Goal: Task Accomplishment & Management: Use online tool/utility

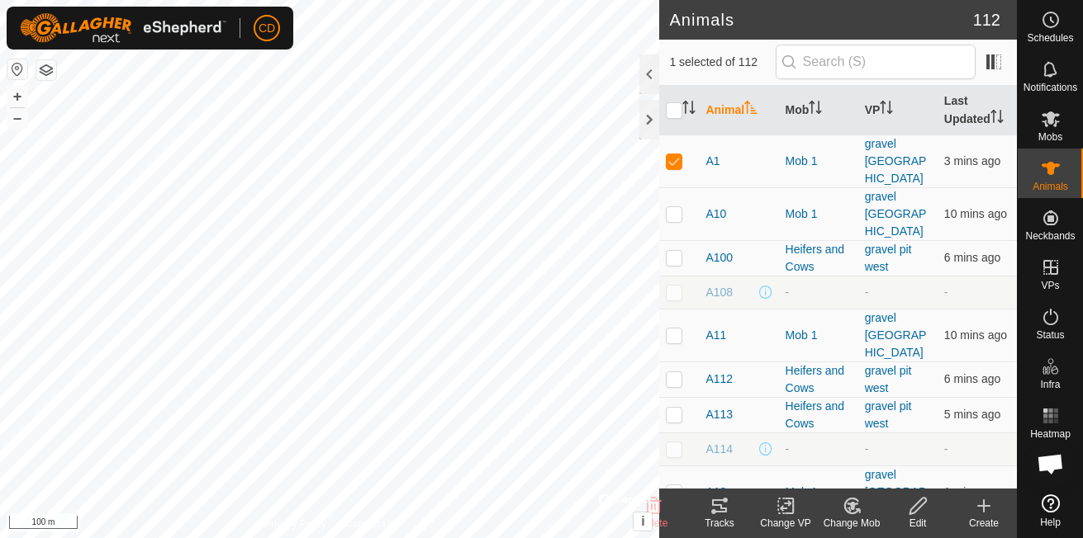
click at [842, 512] on icon at bounding box center [851, 506] width 21 height 20
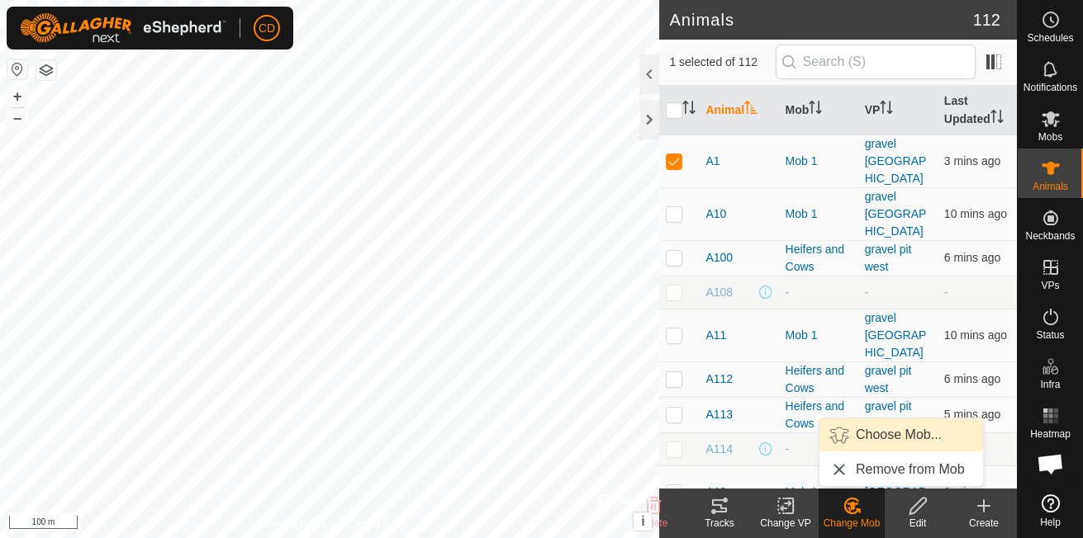
click at [877, 434] on link "Choose Mob..." at bounding box center [901, 435] width 164 height 33
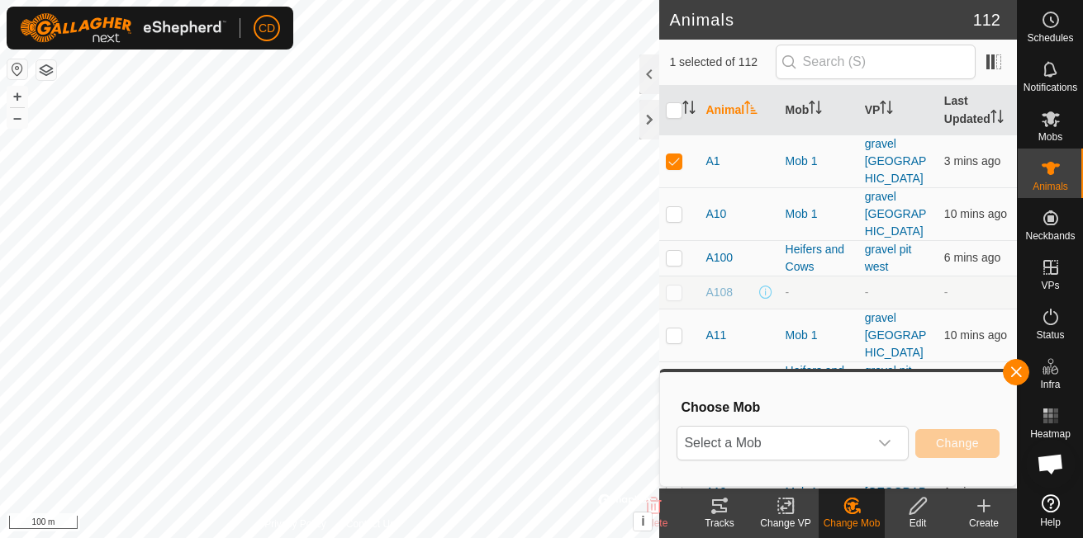
click at [912, 460] on div "Select a Mob Change" at bounding box center [837, 444] width 323 height 40
click at [877, 436] on div "dropdown trigger" at bounding box center [884, 443] width 33 height 33
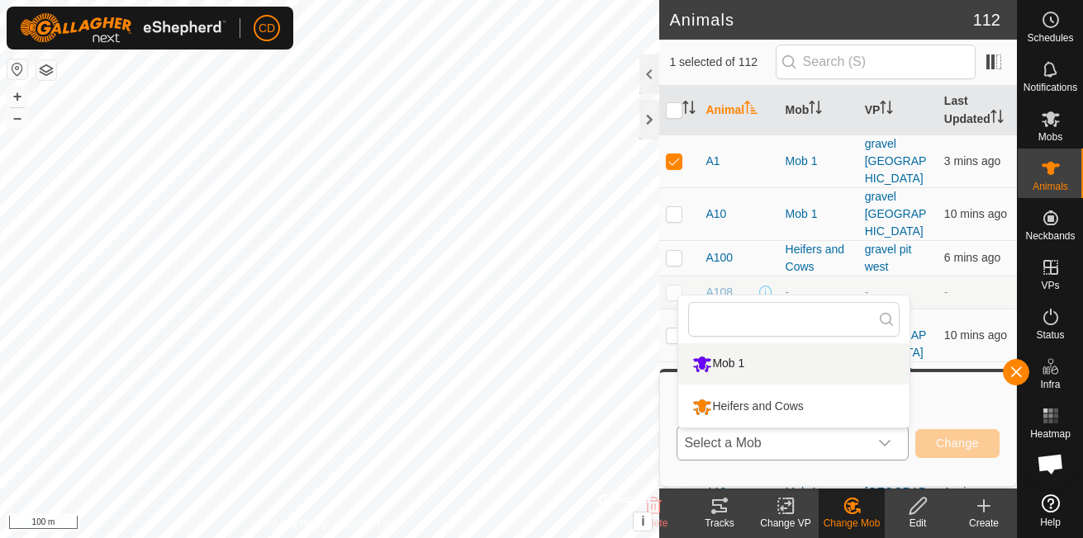
click at [885, 433] on div "dropdown trigger" at bounding box center [884, 443] width 33 height 33
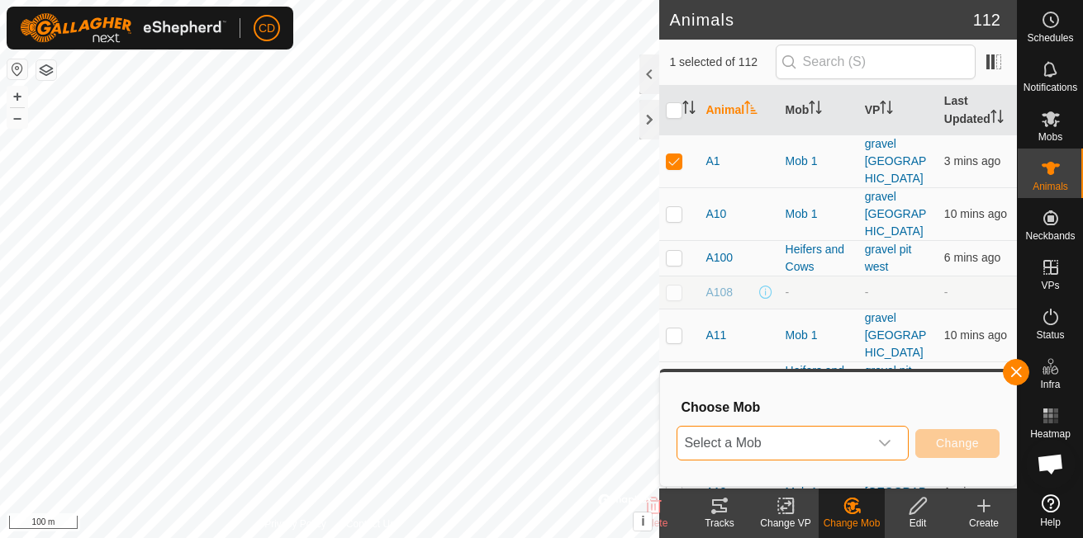
click at [1006, 377] on button "button" at bounding box center [1015, 372] width 26 height 26
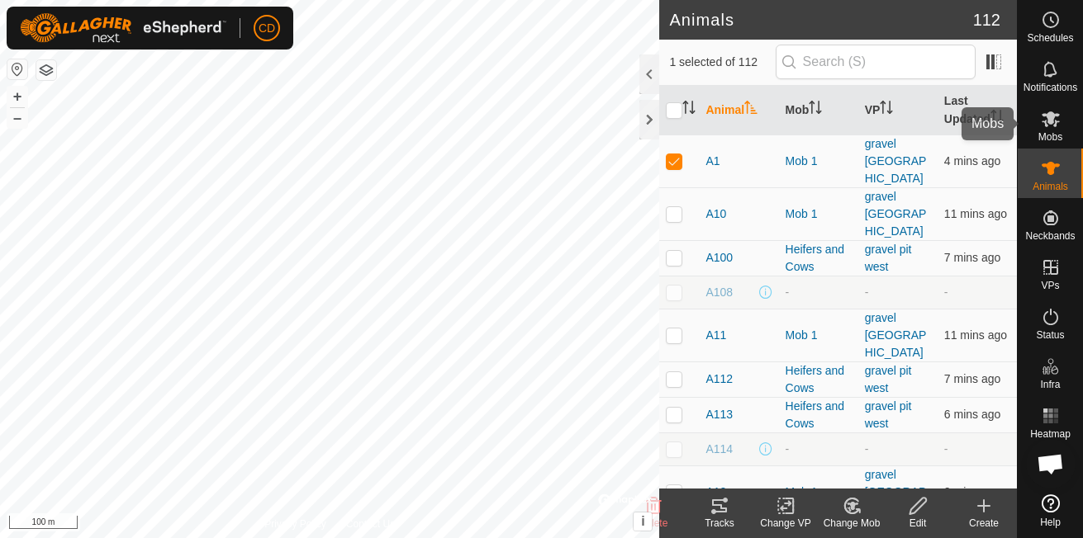
click at [1056, 140] on span "Mobs" at bounding box center [1050, 137] width 24 height 10
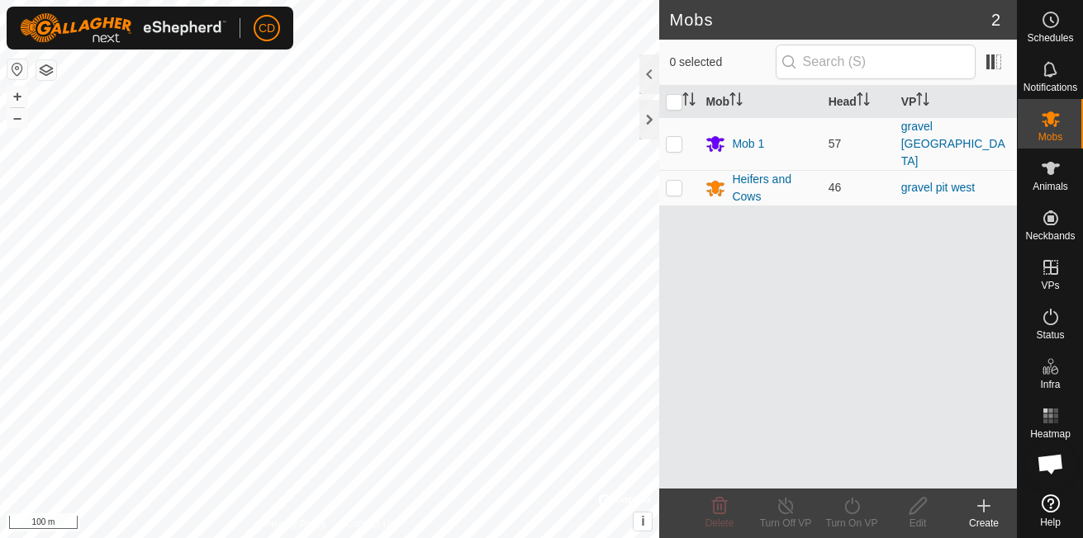
click at [998, 519] on div "Create" at bounding box center [983, 523] width 66 height 15
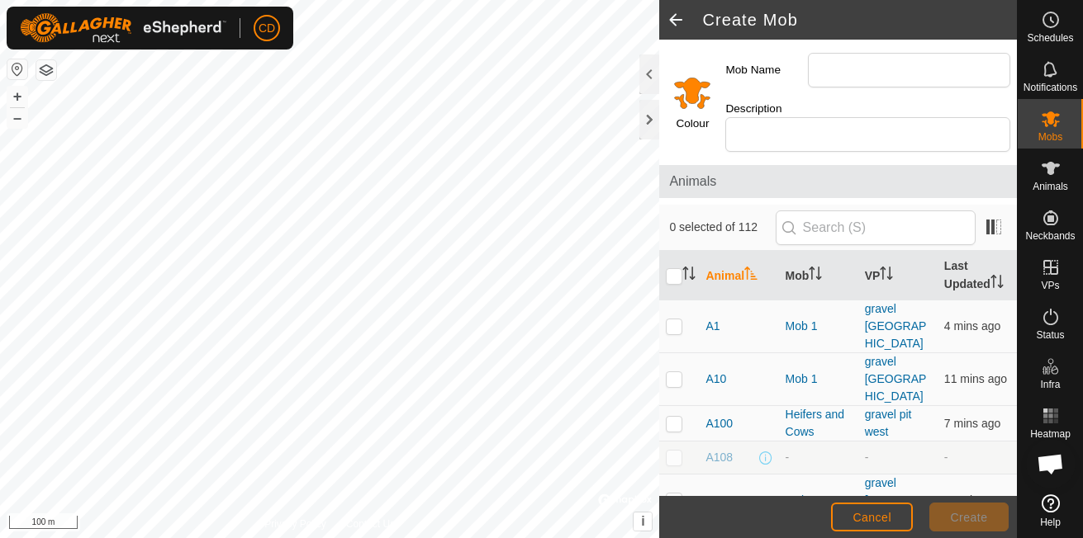
click at [697, 98] on input "Select a color" at bounding box center [692, 93] width 40 height 40
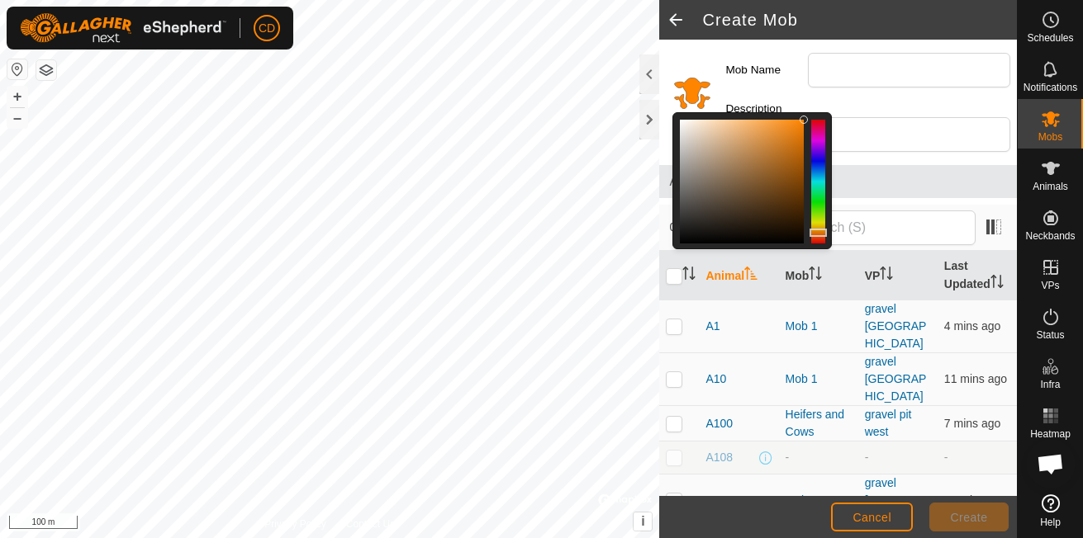
click at [820, 204] on div at bounding box center [818, 182] width 14 height 124
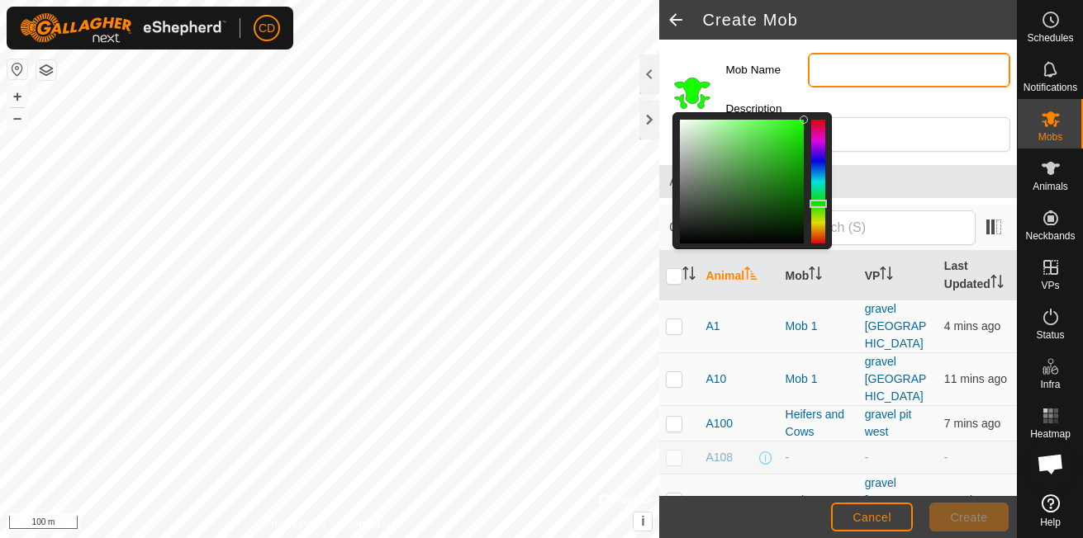
click at [865, 82] on input "Mob Name" at bounding box center [909, 70] width 202 height 35
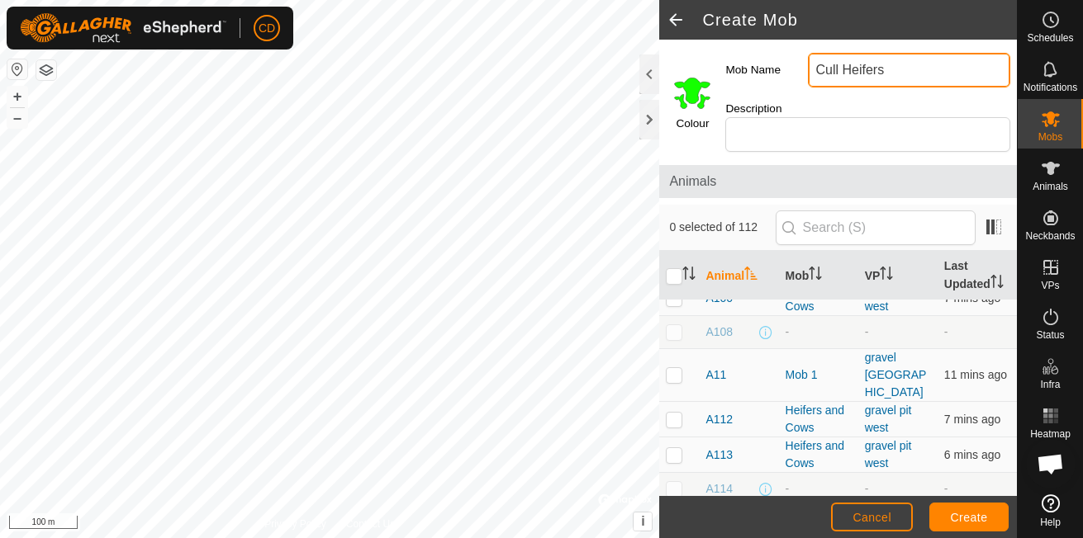
scroll to position [165, 0]
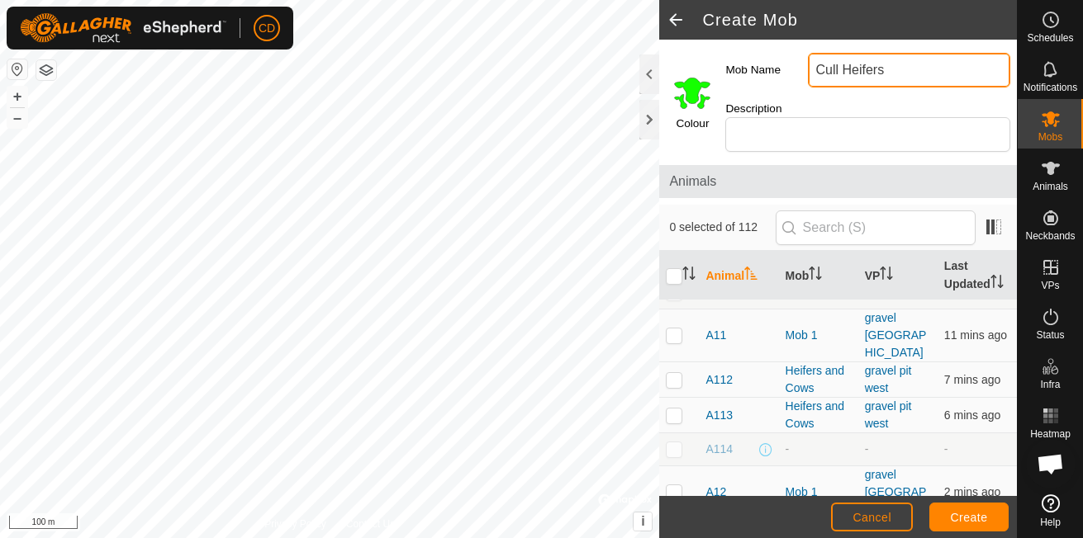
type input "Cull Heifers"
click at [980, 519] on span "Create" at bounding box center [968, 517] width 37 height 13
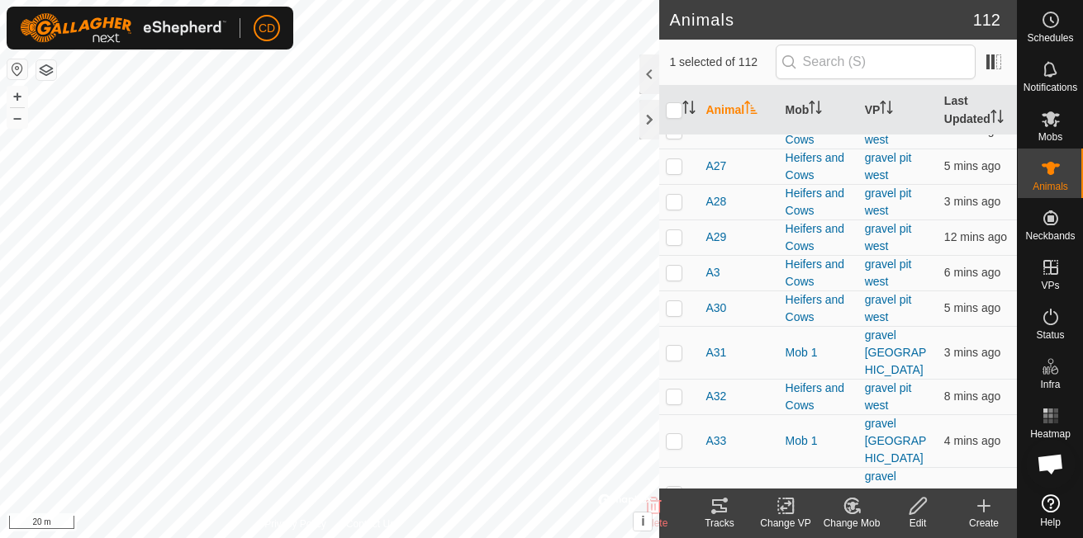
scroll to position [1899, 0]
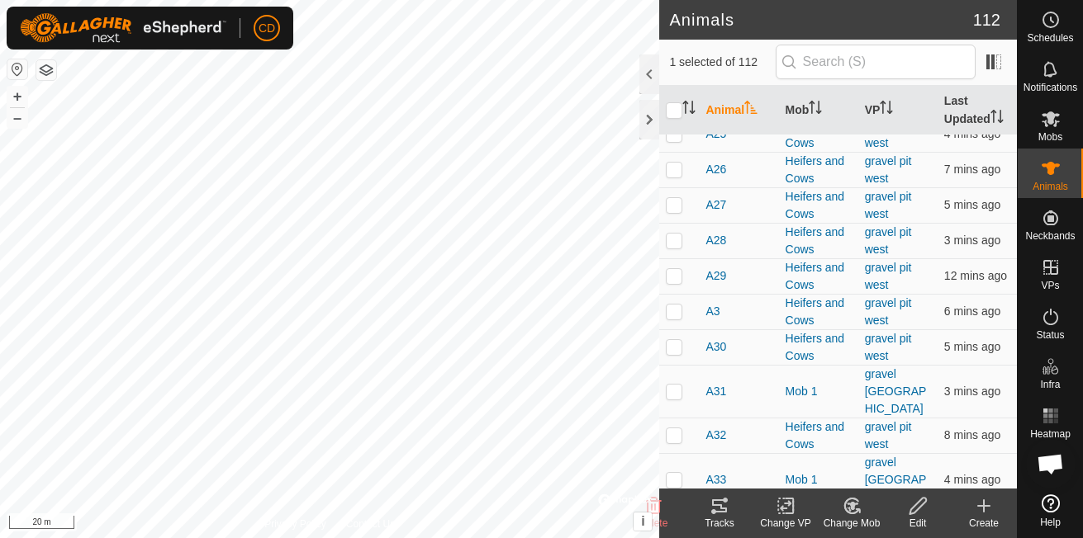
click at [847, 522] on div "Change Mob" at bounding box center [851, 523] width 66 height 15
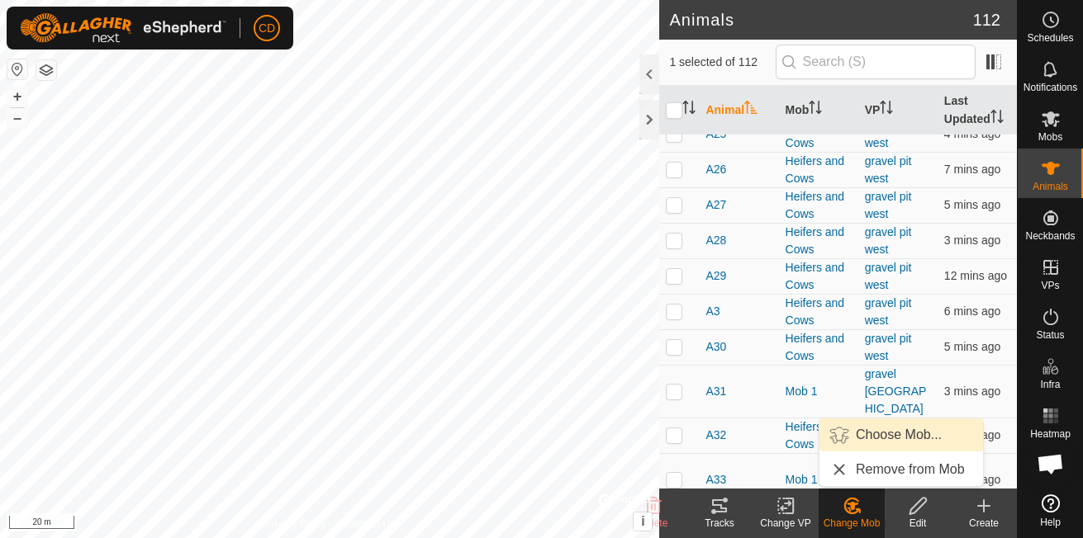
click at [863, 441] on link "Choose Mob..." at bounding box center [901, 435] width 164 height 33
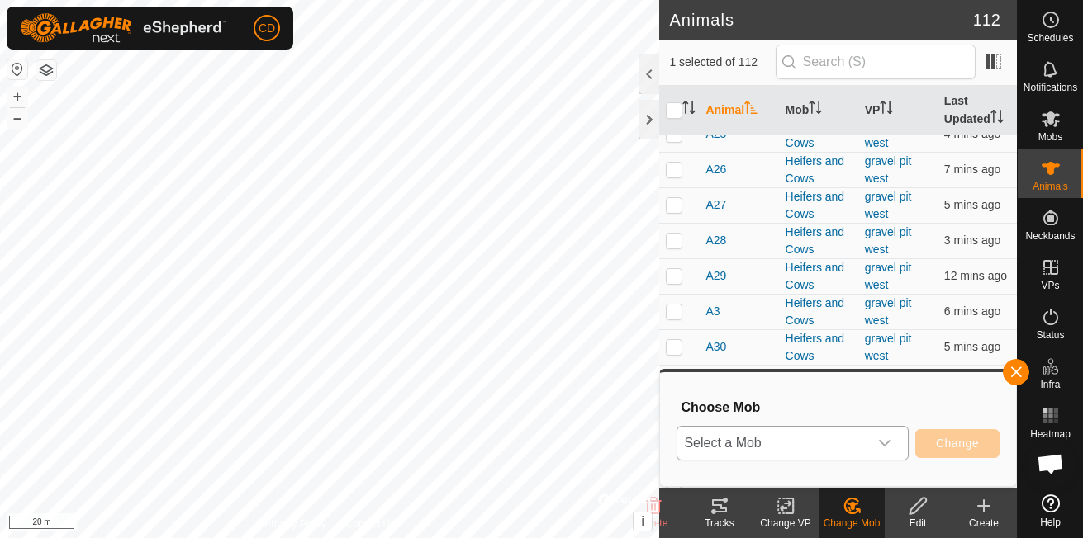
click at [800, 450] on span "Select a Mob" at bounding box center [772, 443] width 191 height 33
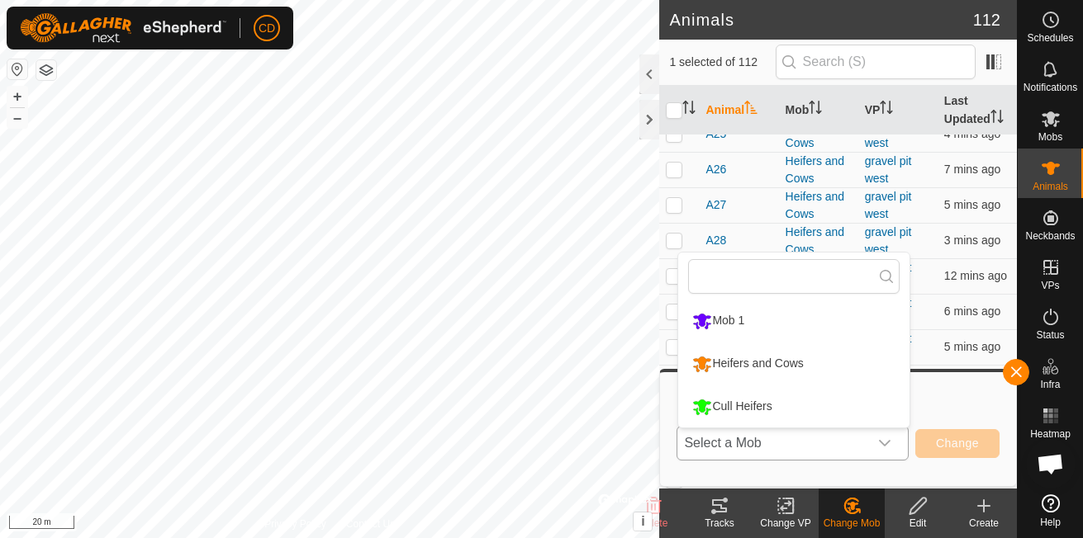
click at [755, 405] on li "Cull Heifers" at bounding box center [793, 406] width 231 height 41
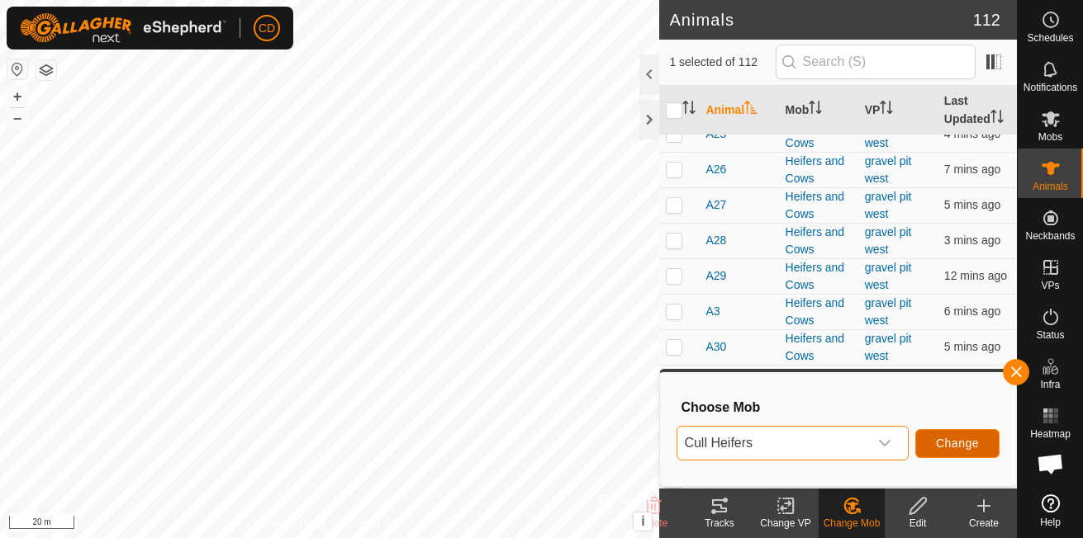
click at [952, 439] on span "Change" at bounding box center [957, 443] width 43 height 13
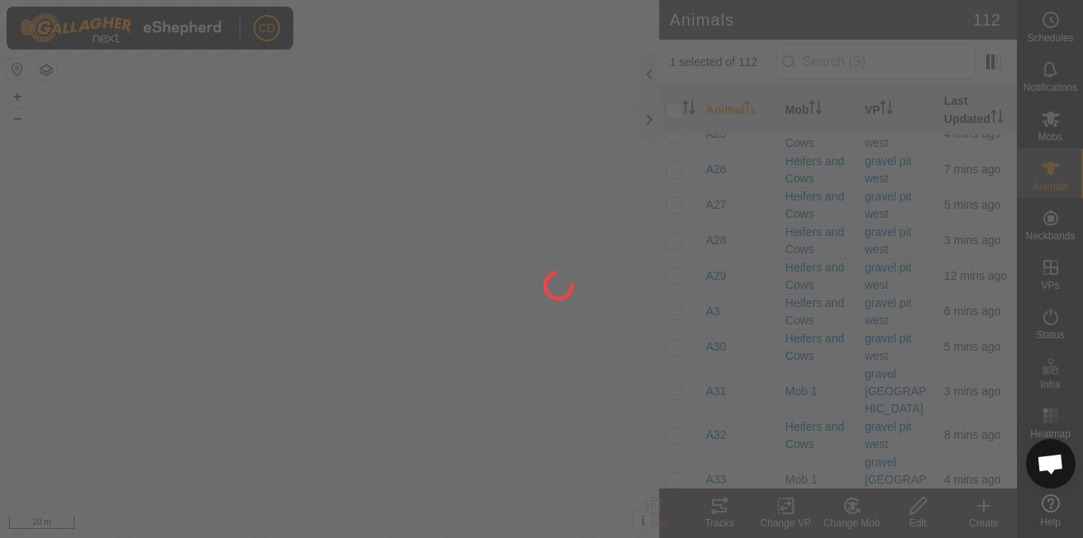
checkbox input "false"
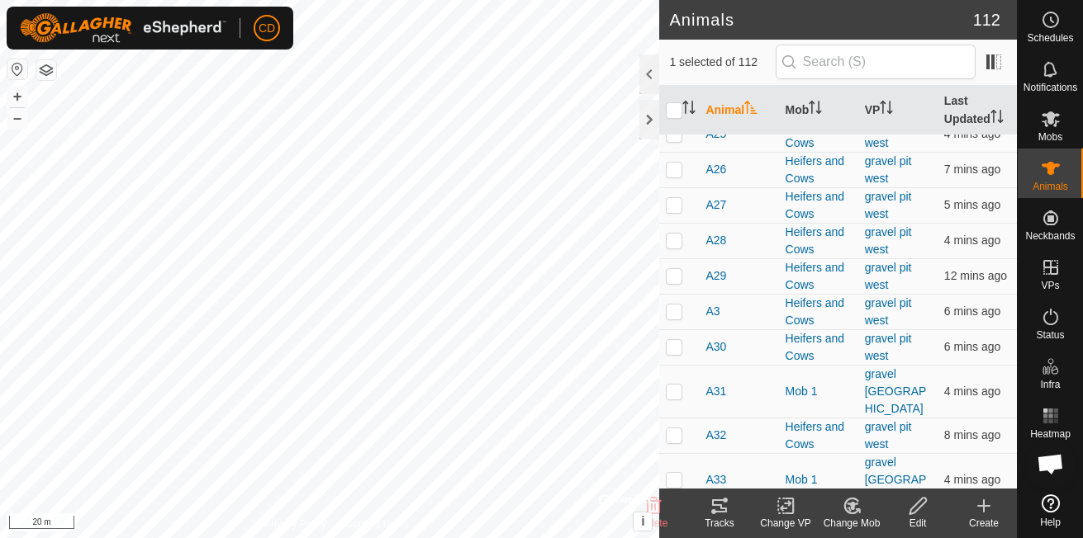
click at [792, 511] on icon at bounding box center [788, 506] width 7 height 15
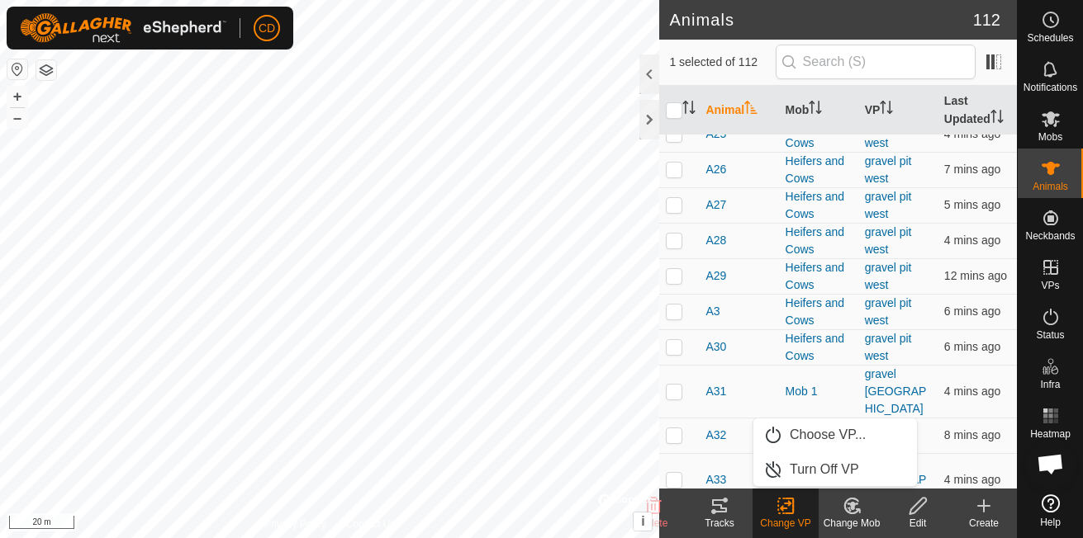
click at [853, 514] on icon at bounding box center [851, 506] width 21 height 20
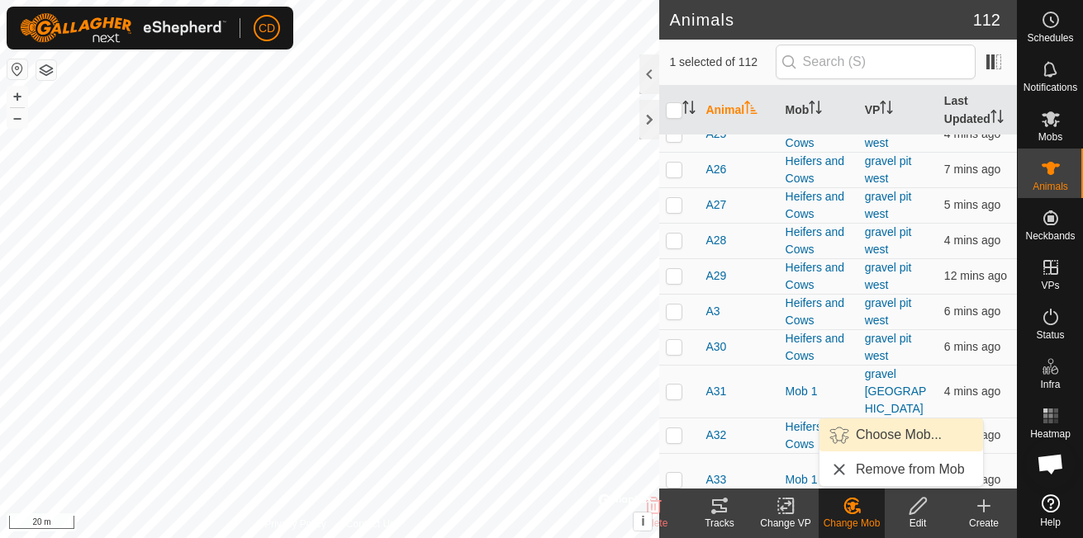
click at [845, 450] on link "Choose Mob..." at bounding box center [901, 435] width 164 height 33
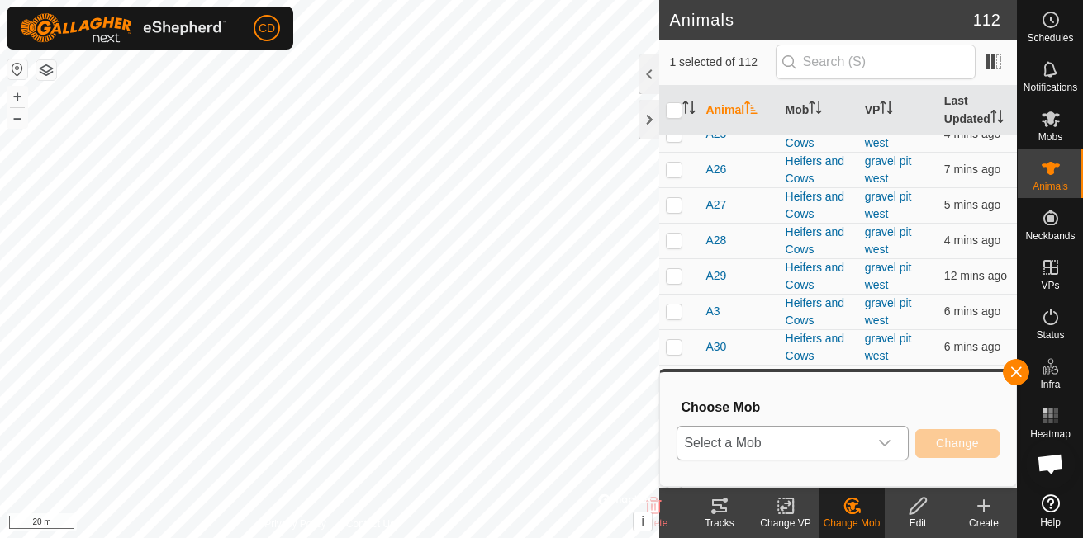
click at [847, 444] on span "Select a Mob" at bounding box center [772, 443] width 191 height 33
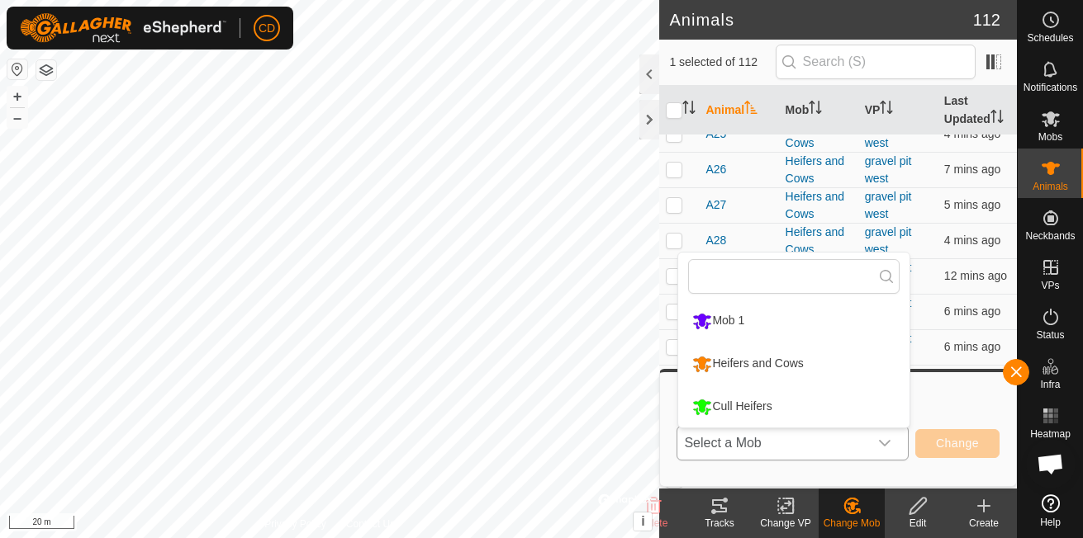
click at [778, 405] on li "Cull Heifers" at bounding box center [793, 406] width 231 height 41
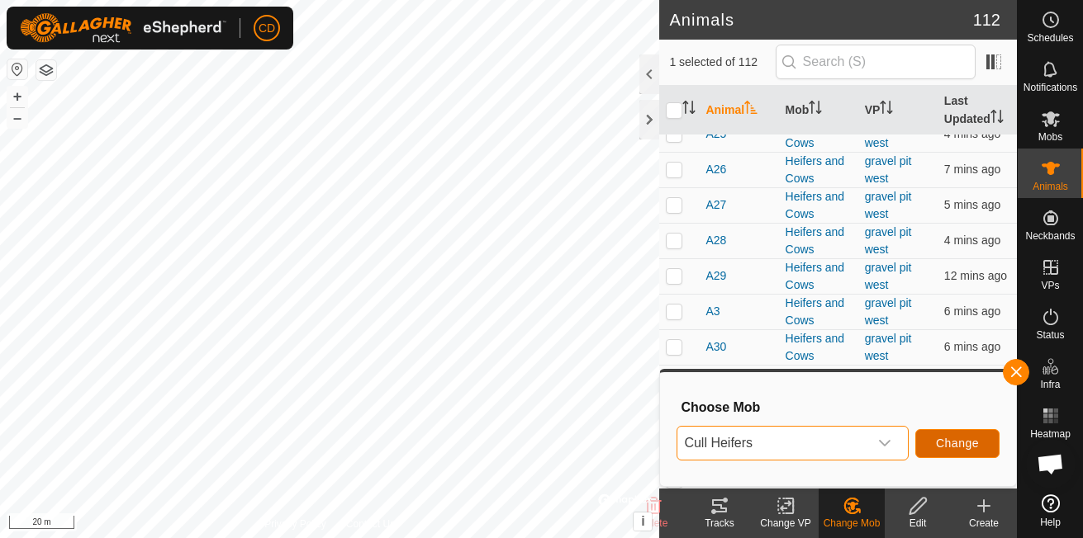
click at [936, 450] on span "Change" at bounding box center [957, 443] width 43 height 13
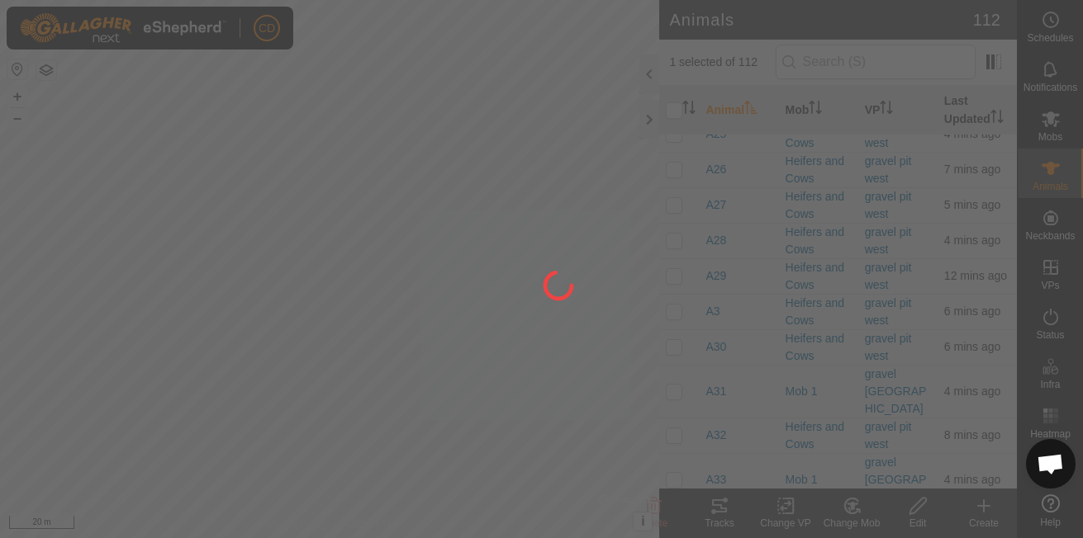
checkbox input "false"
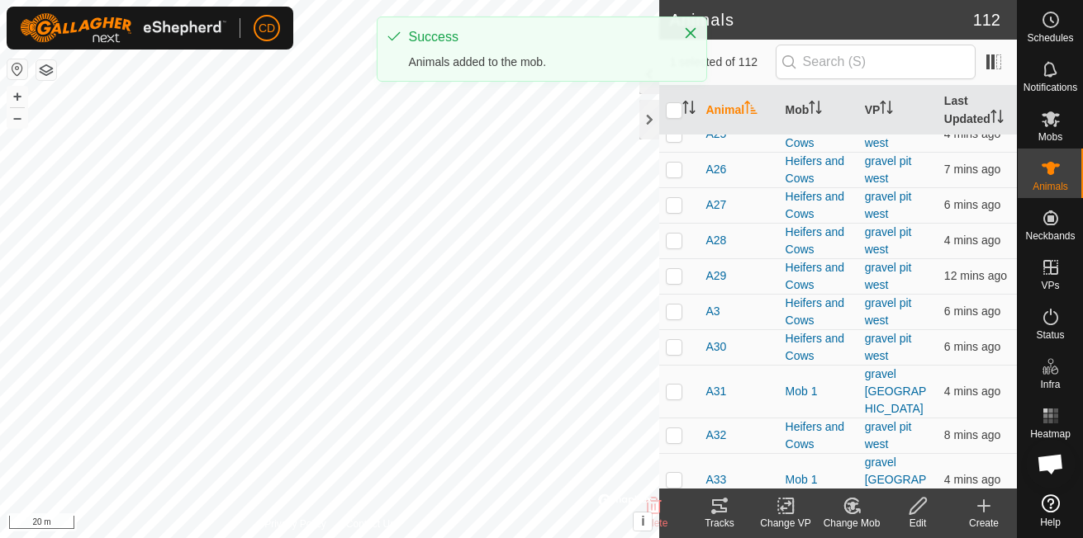
click at [851, 518] on div "Change Mob" at bounding box center [851, 523] width 66 height 15
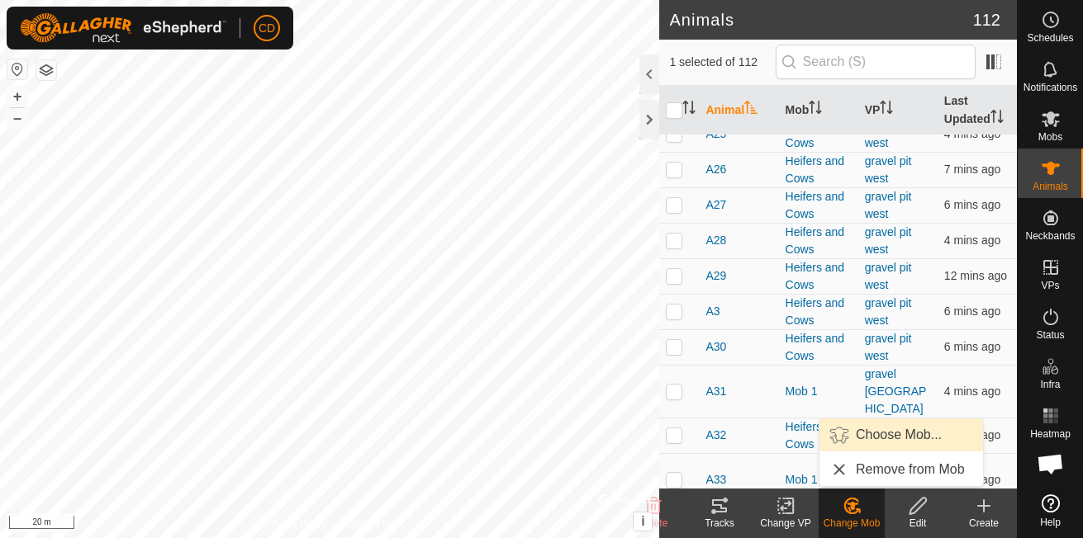
click at [872, 437] on link "Choose Mob..." at bounding box center [901, 435] width 164 height 33
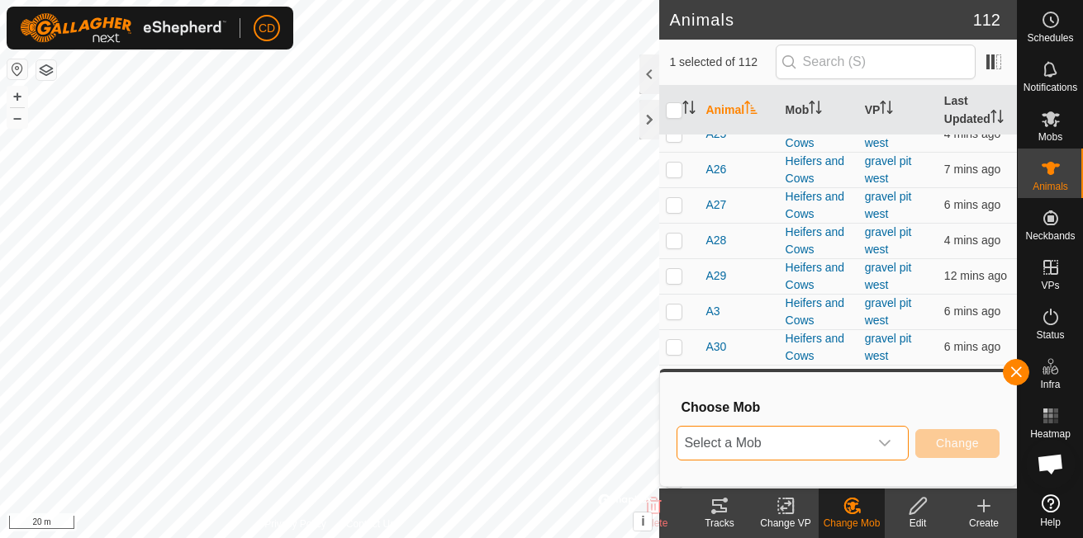
click at [784, 435] on span "Select a Mob" at bounding box center [772, 443] width 191 height 33
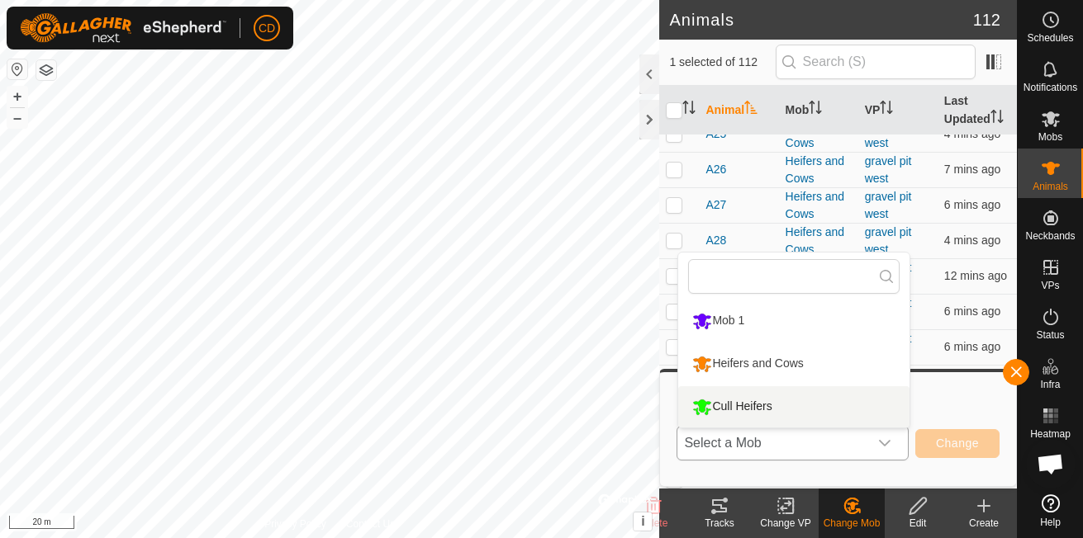
click at [753, 409] on li "Cull Heifers" at bounding box center [793, 406] width 231 height 41
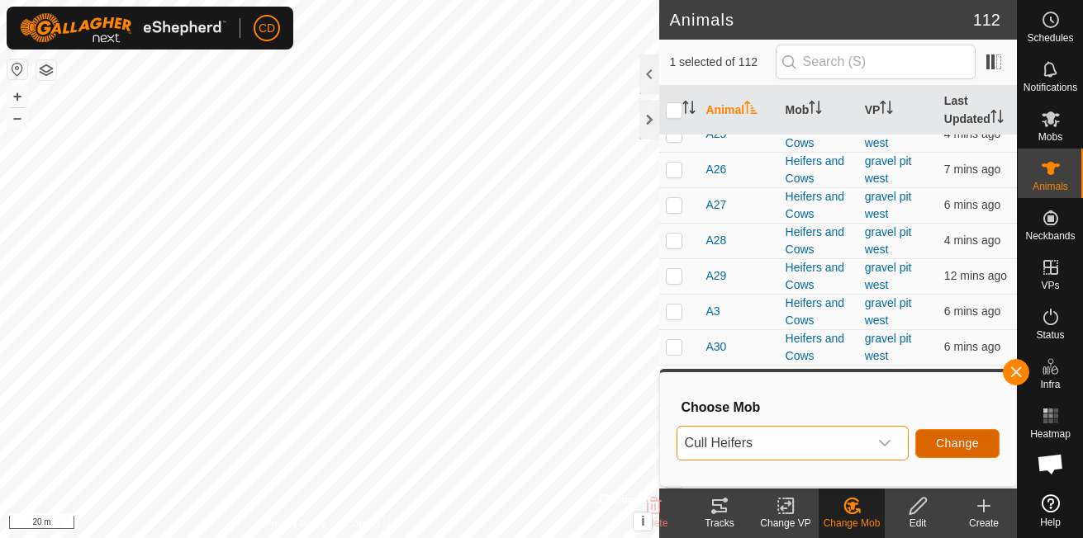
click at [955, 435] on button "Change" at bounding box center [957, 443] width 84 height 29
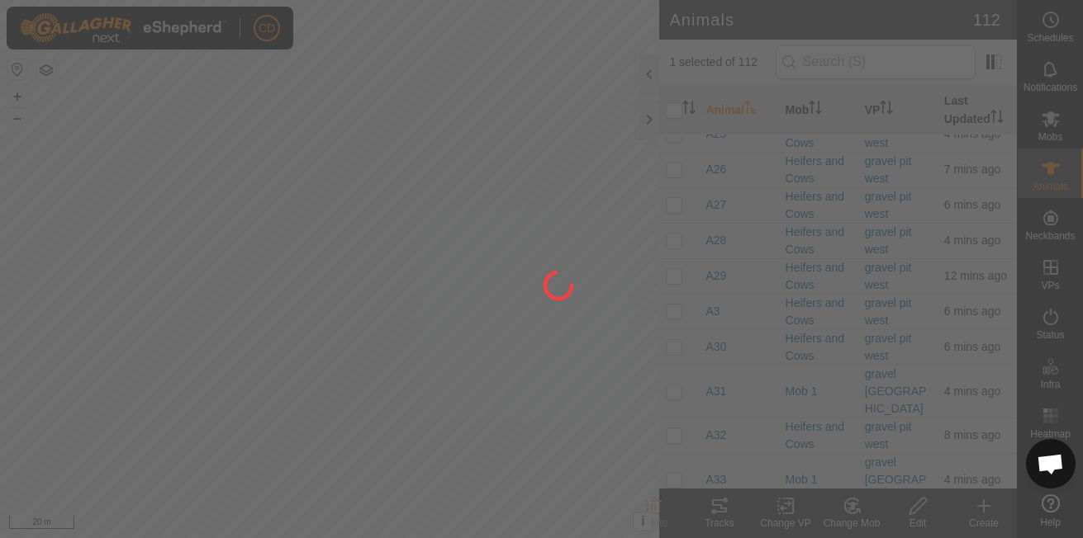
checkbox input "false"
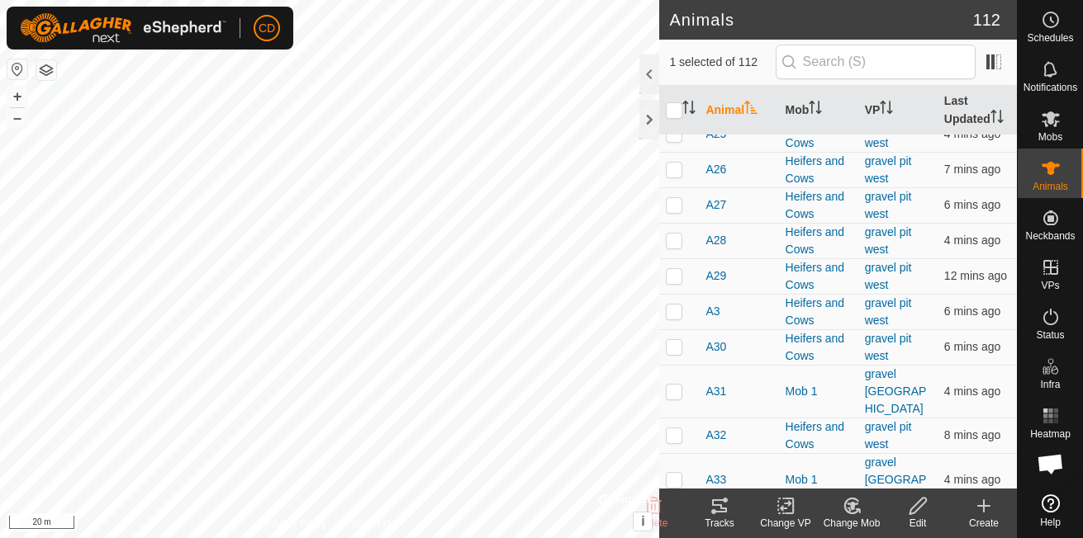
click at [849, 517] on div "Change Mob" at bounding box center [851, 514] width 66 height 50
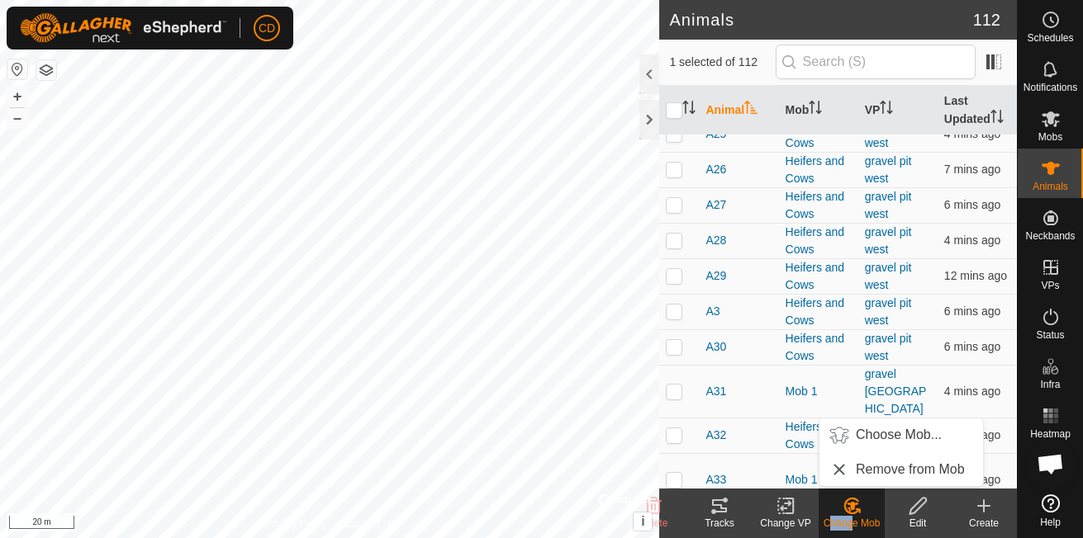
drag, startPoint x: 847, startPoint y: 515, endPoint x: 852, endPoint y: 508, distance: 8.9
click at [852, 508] on icon at bounding box center [852, 506] width 12 height 8
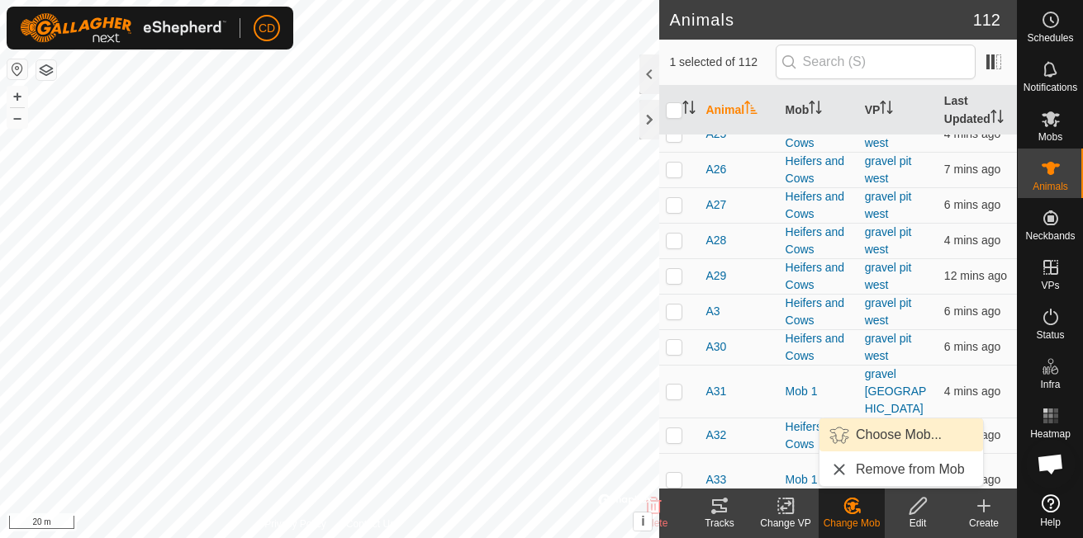
click at [870, 434] on link "Choose Mob..." at bounding box center [901, 435] width 164 height 33
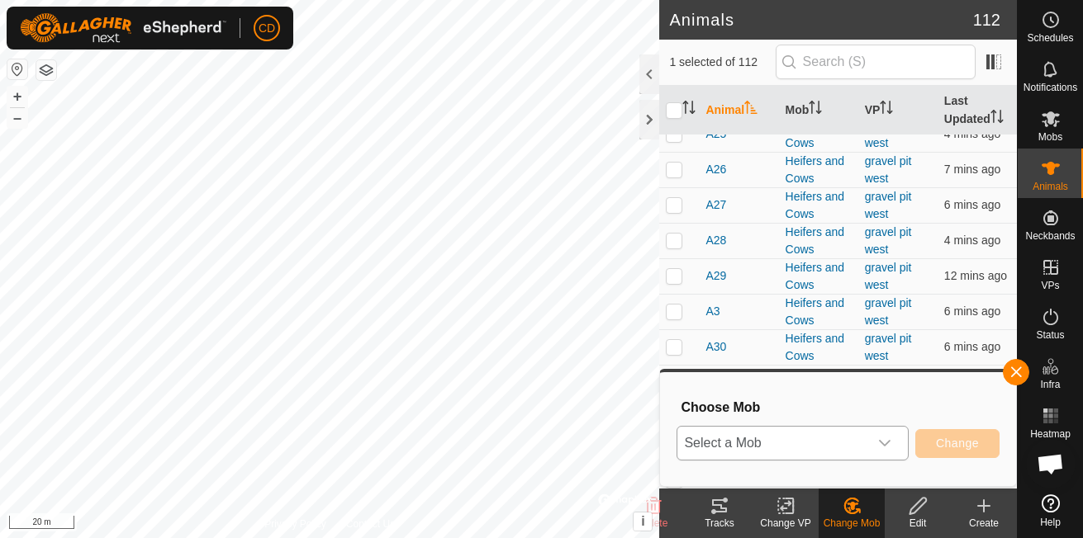
click at [808, 426] on p-select "Select a Mob" at bounding box center [792, 443] width 232 height 35
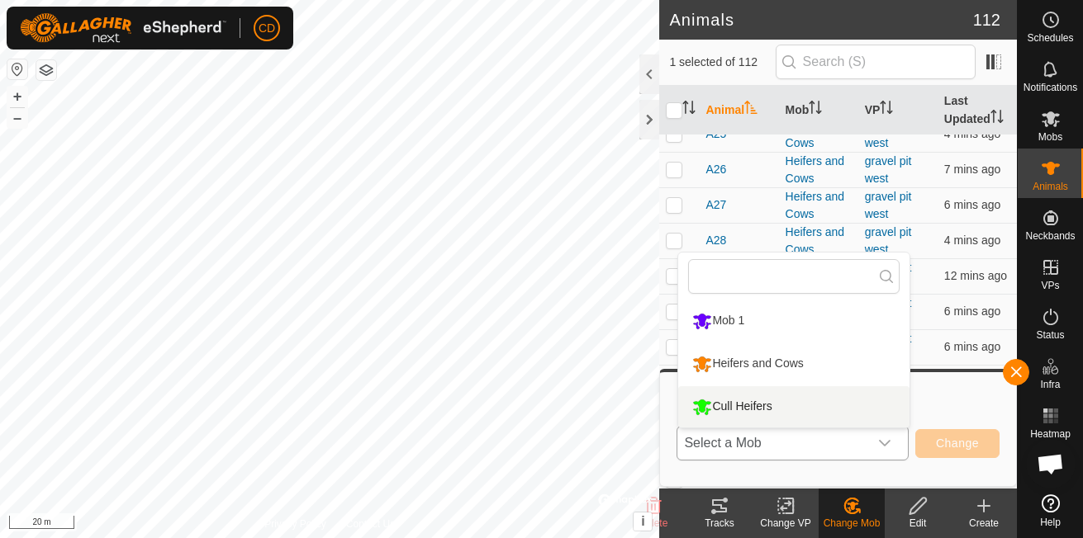
click at [775, 406] on li "Cull Heifers" at bounding box center [793, 406] width 231 height 41
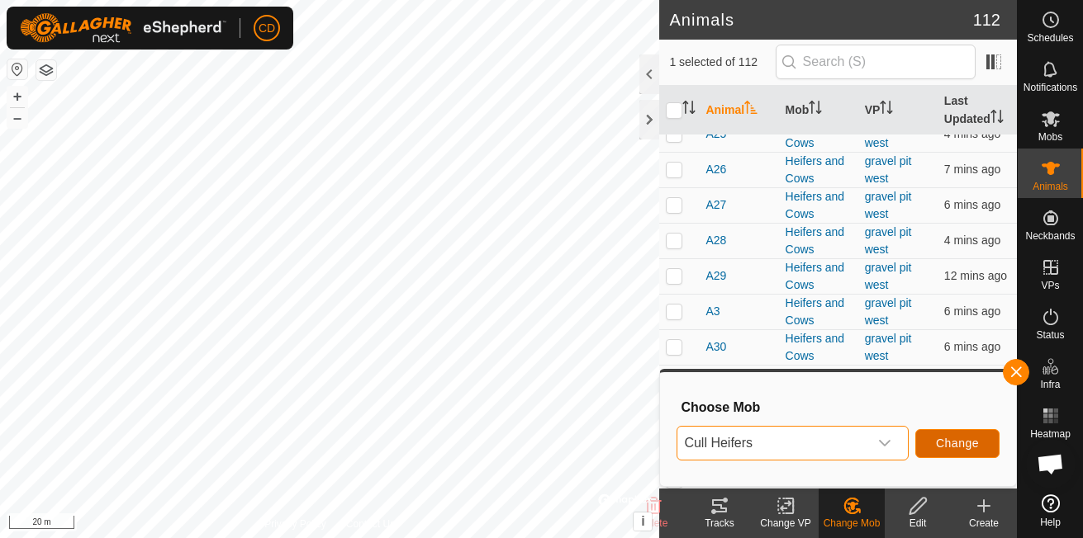
click at [949, 446] on span "Change" at bounding box center [957, 443] width 43 height 13
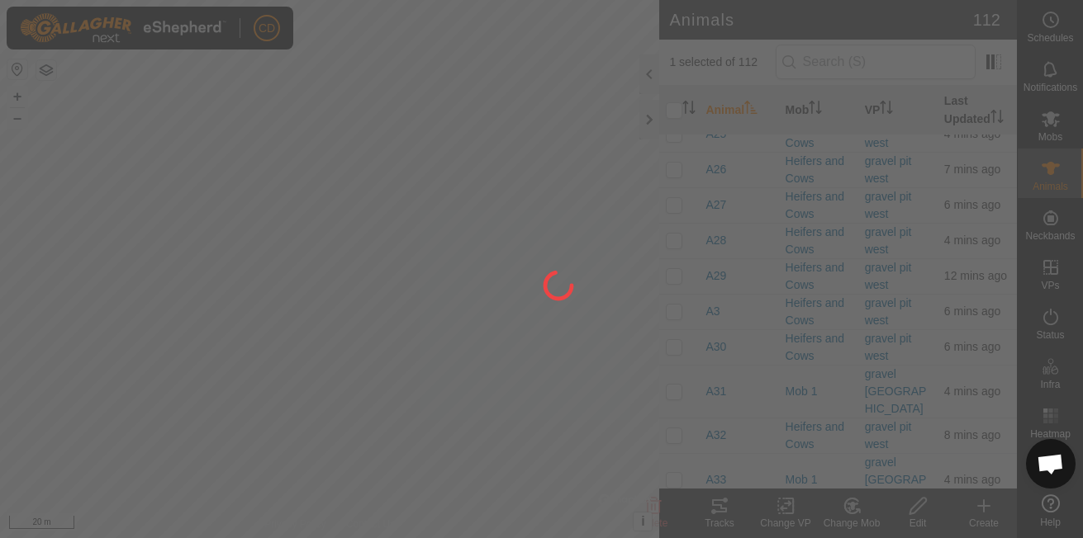
checkbox input "false"
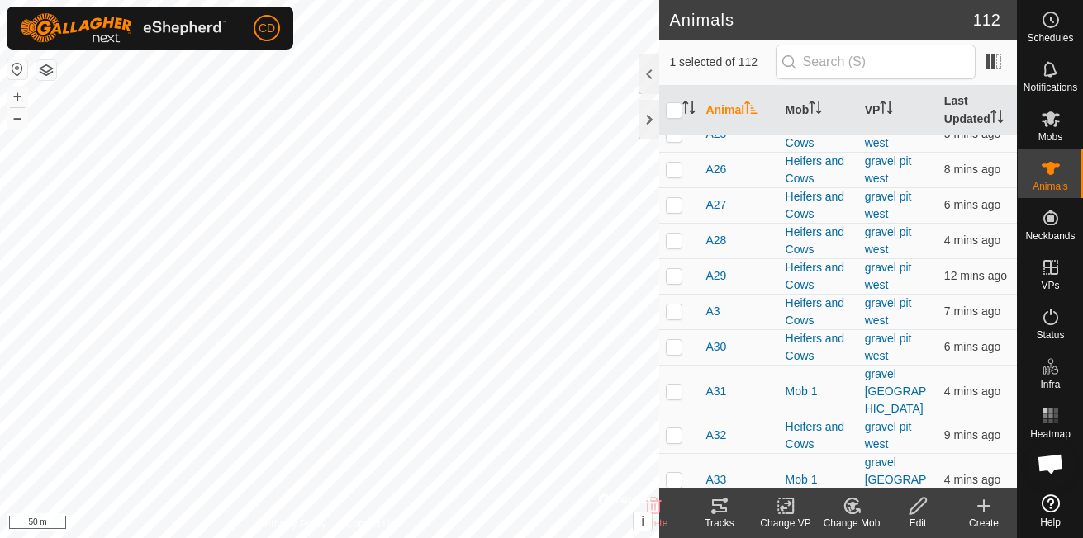
click at [856, 518] on div "Change Mob" at bounding box center [851, 523] width 66 height 15
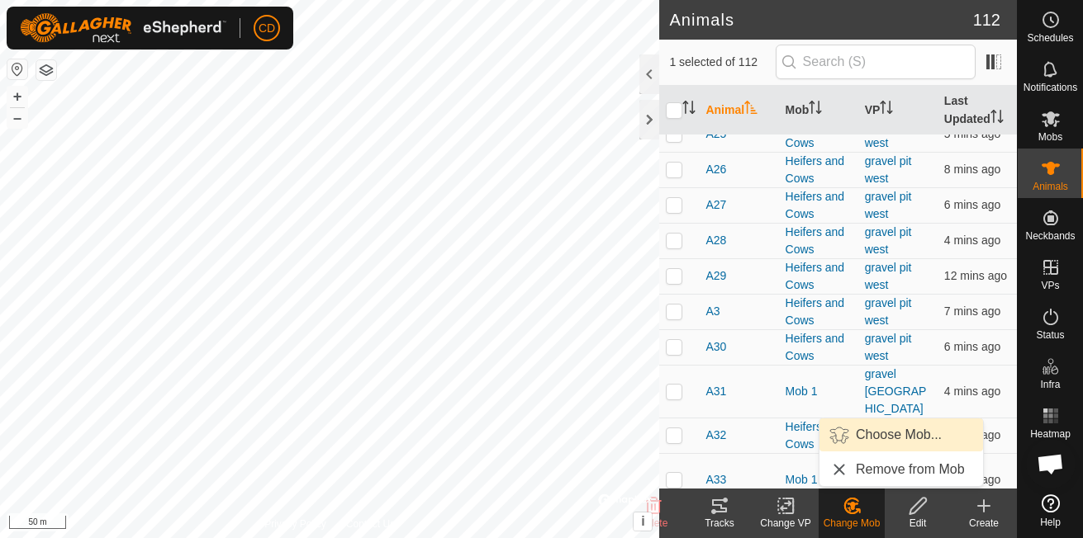
click at [875, 442] on link "Choose Mob..." at bounding box center [901, 435] width 164 height 33
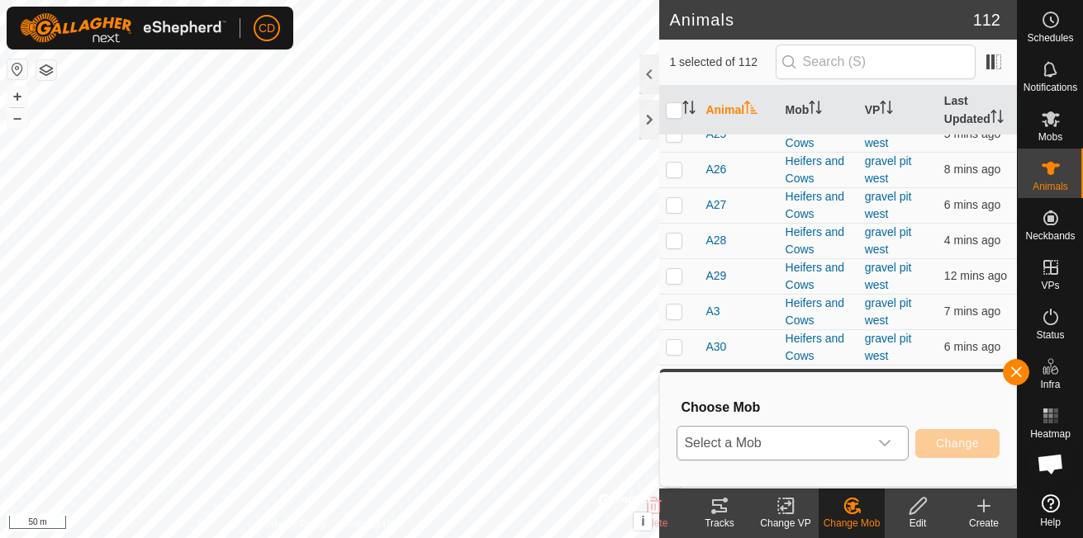
click at [844, 430] on span "Select a Mob" at bounding box center [772, 443] width 191 height 33
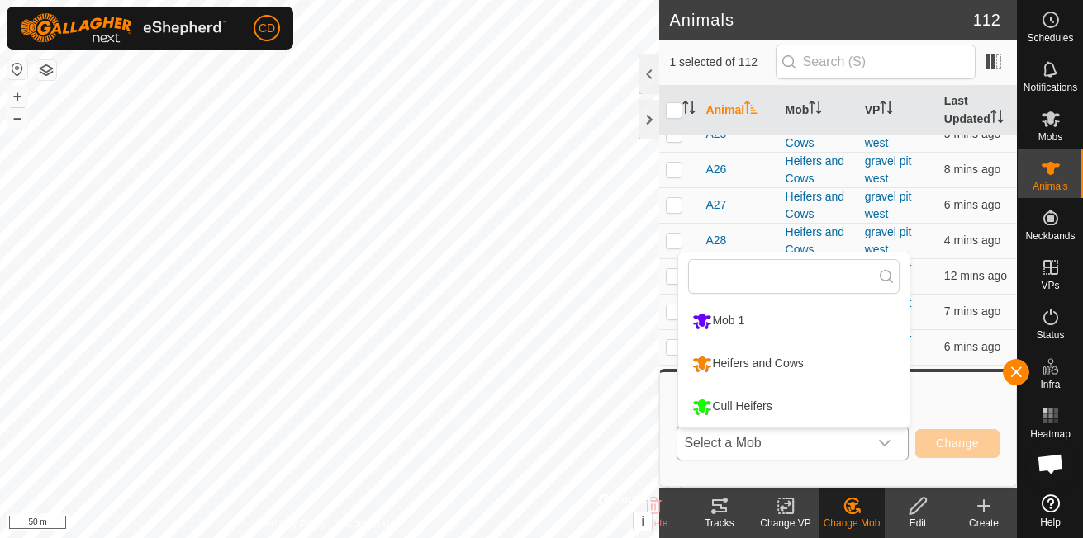
click at [768, 401] on li "Cull Heifers" at bounding box center [793, 406] width 231 height 41
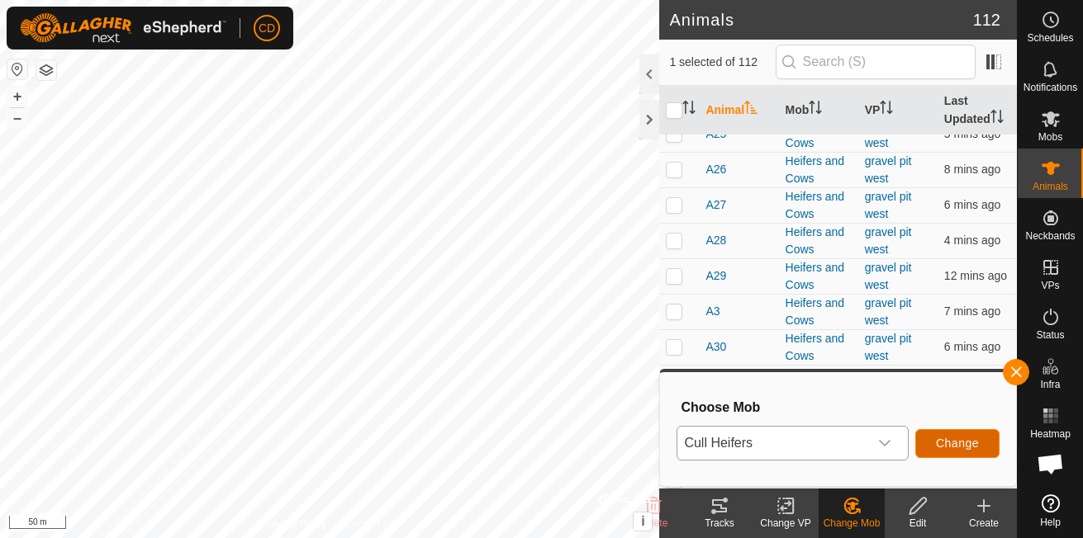
click at [954, 443] on span "Change" at bounding box center [957, 443] width 43 height 13
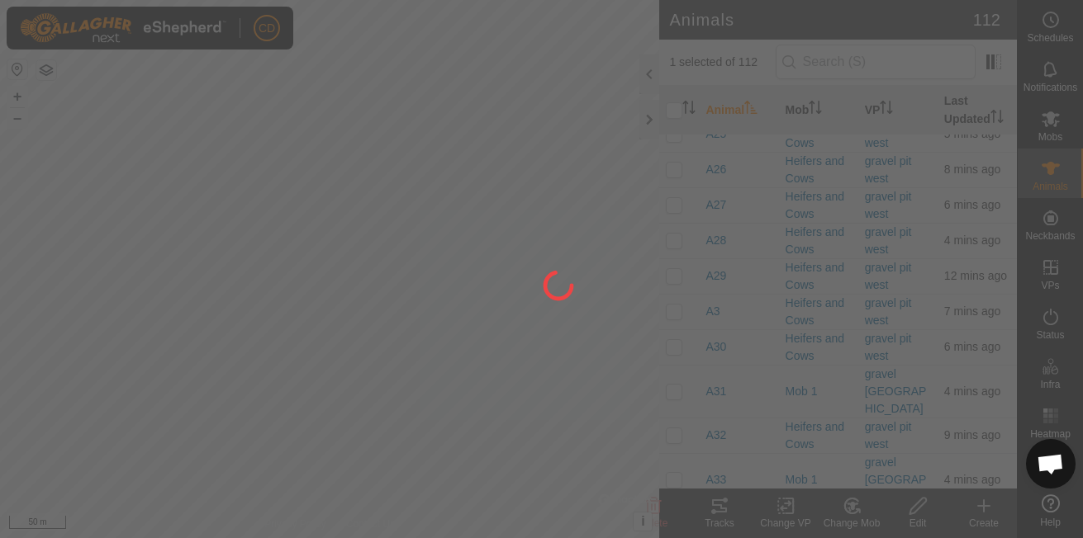
checkbox input "false"
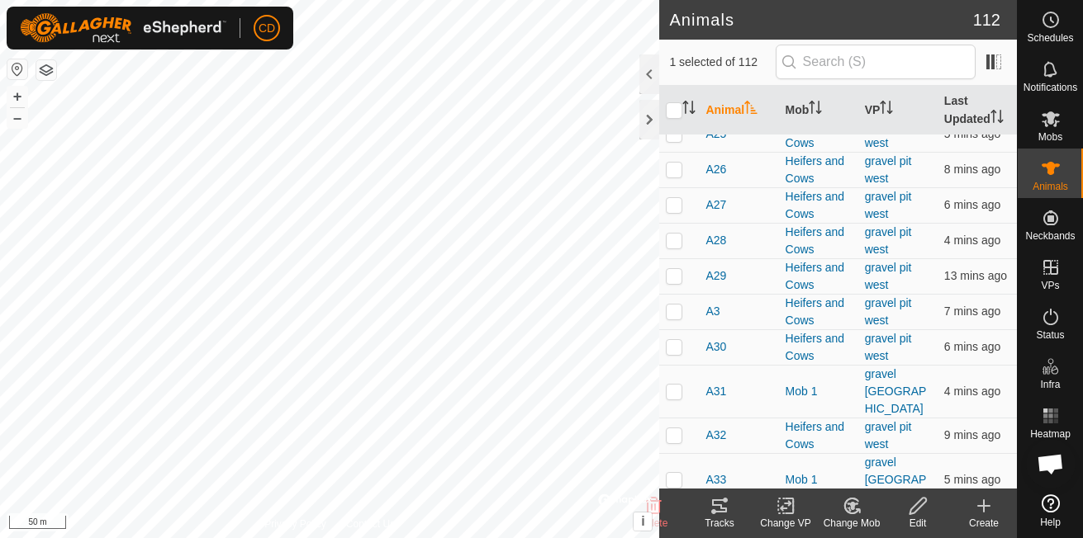
click at [854, 508] on icon at bounding box center [852, 506] width 12 height 8
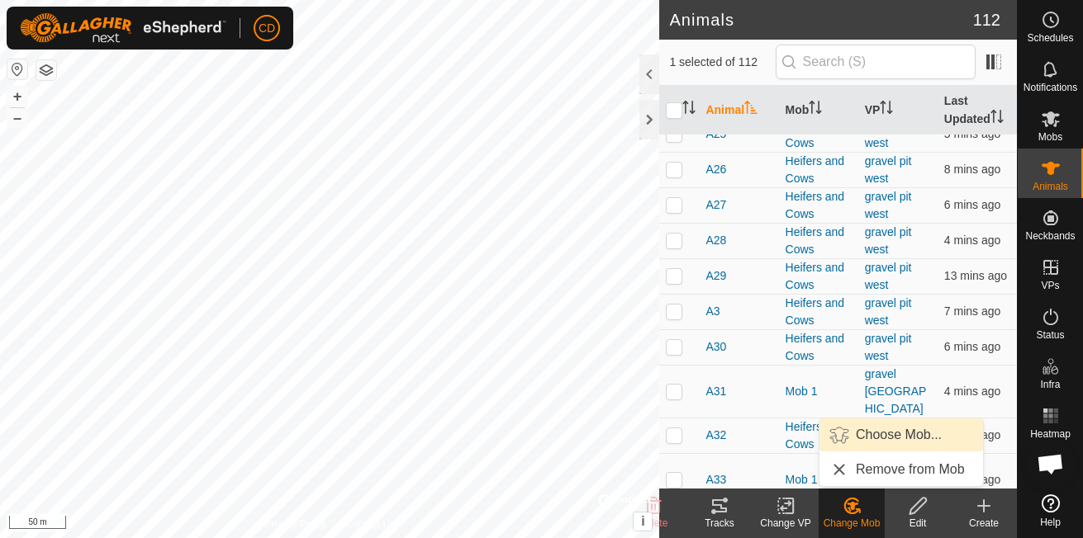
click at [883, 433] on link "Choose Mob..." at bounding box center [901, 435] width 164 height 33
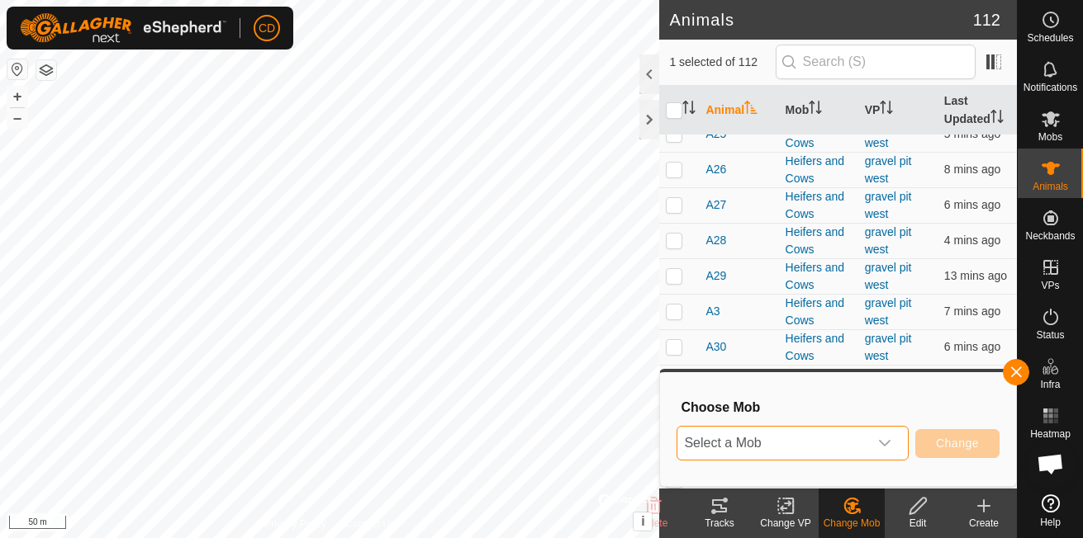
drag, startPoint x: 806, startPoint y: 440, endPoint x: 799, endPoint y: 429, distance: 12.6
click at [801, 437] on span "Select a Mob" at bounding box center [772, 443] width 191 height 33
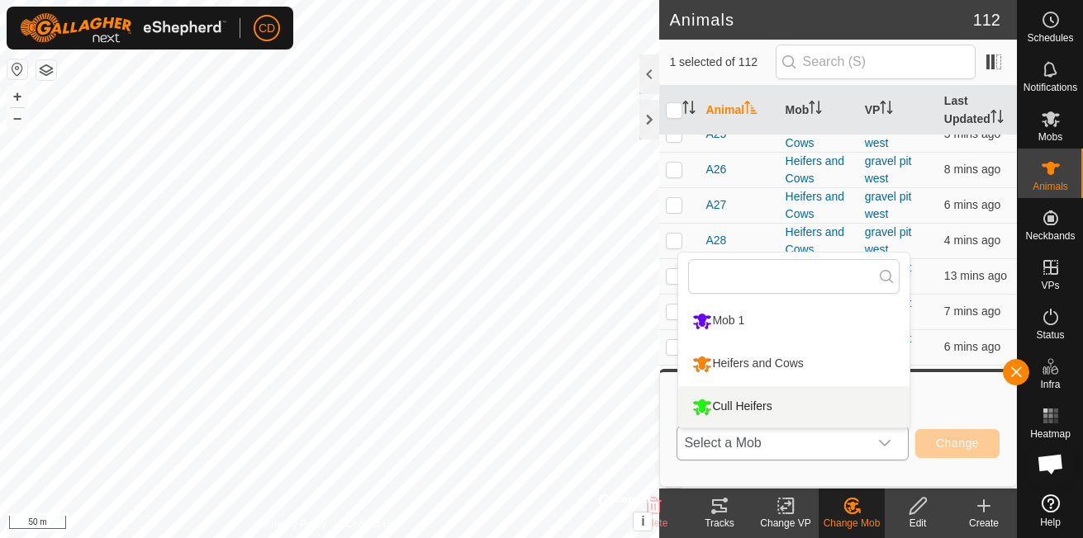
click at [762, 400] on li "Cull Heifers" at bounding box center [793, 406] width 231 height 41
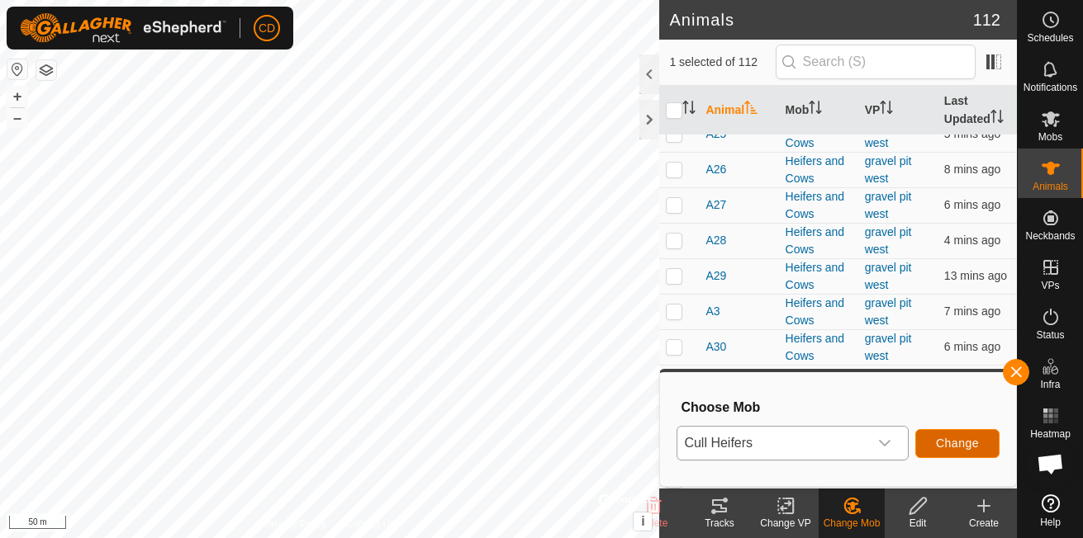
click at [946, 441] on span "Change" at bounding box center [957, 443] width 43 height 13
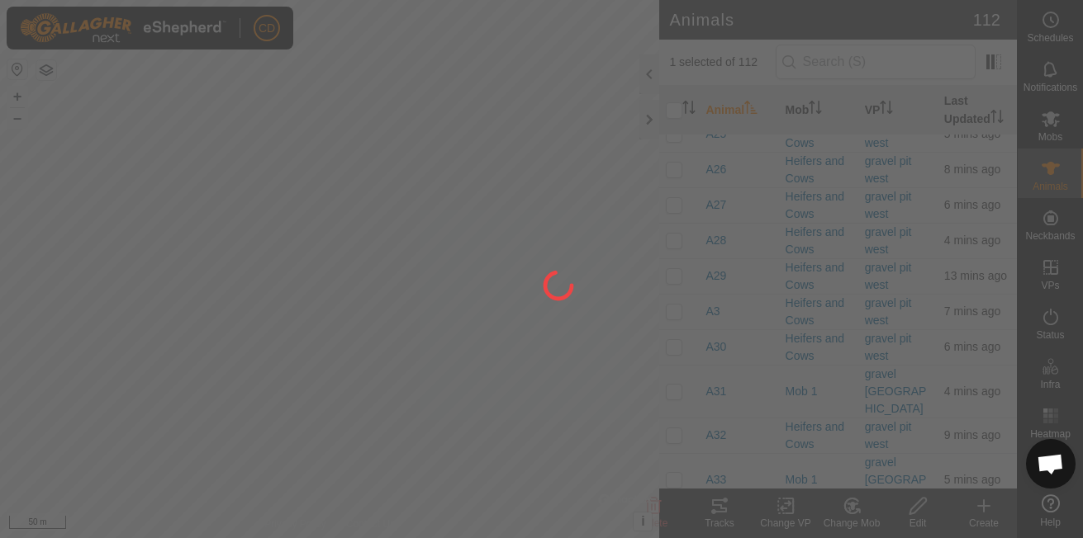
checkbox input "false"
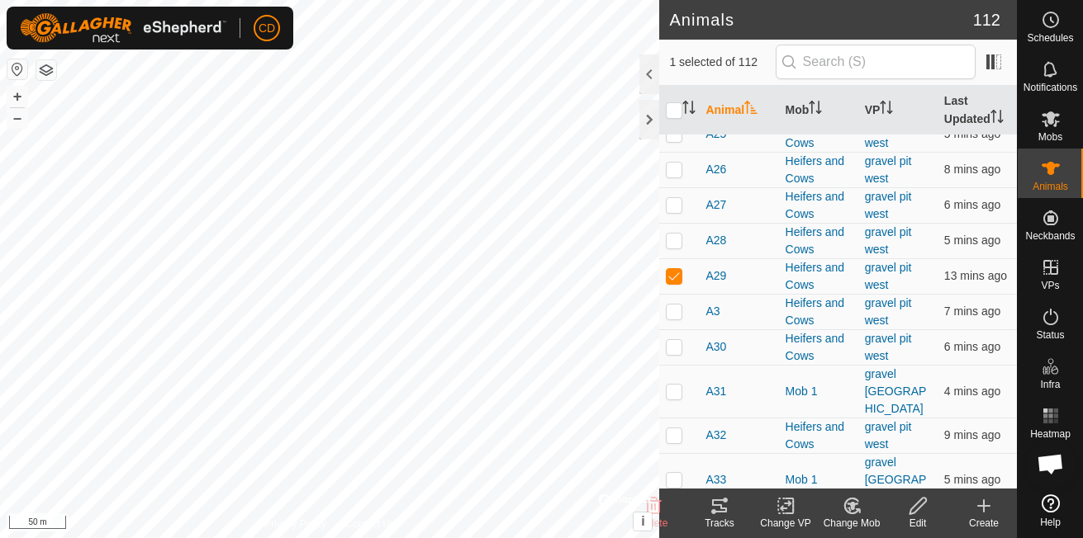
click at [844, 507] on icon at bounding box center [851, 506] width 14 height 15
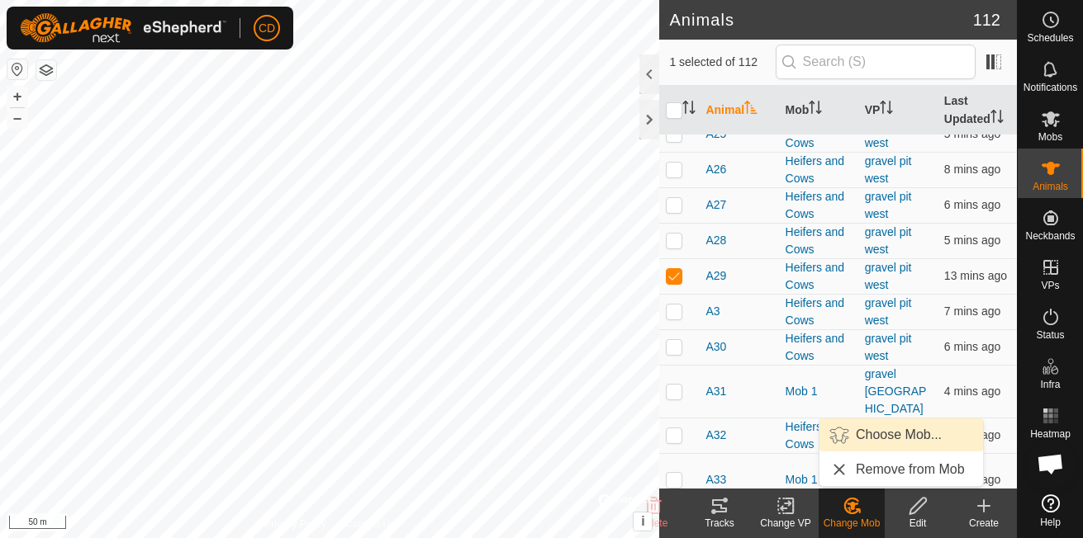
click at [865, 440] on link "Choose Mob..." at bounding box center [901, 435] width 164 height 33
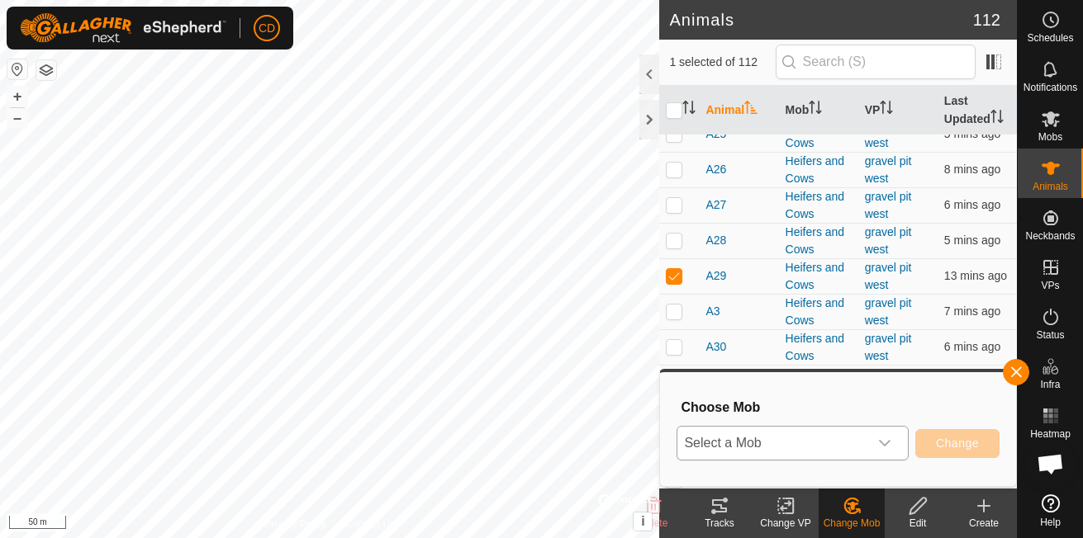
click at [867, 434] on span "Select a Mob" at bounding box center [772, 443] width 191 height 33
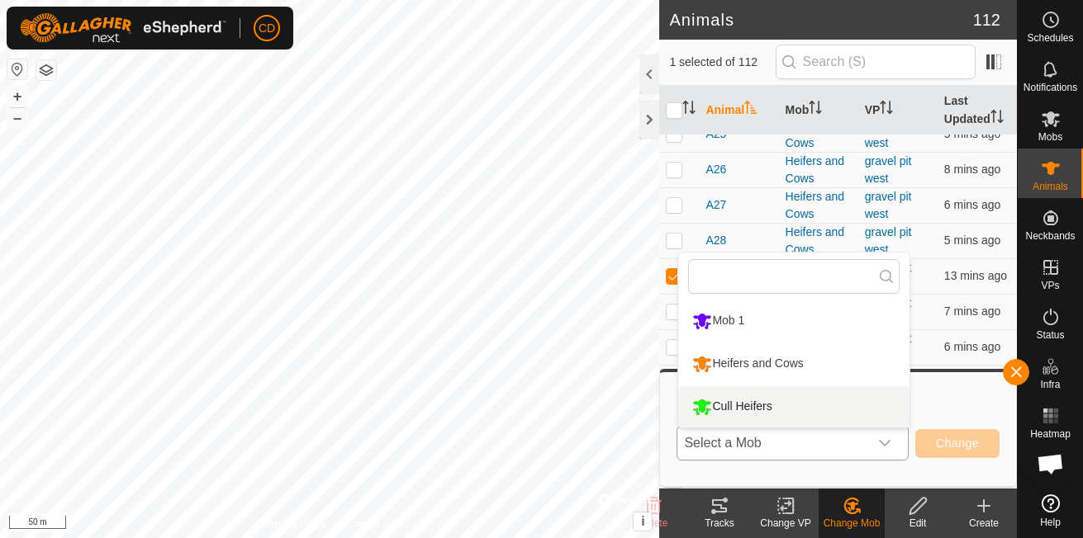
click at [766, 397] on li "Cull Heifers" at bounding box center [793, 406] width 231 height 41
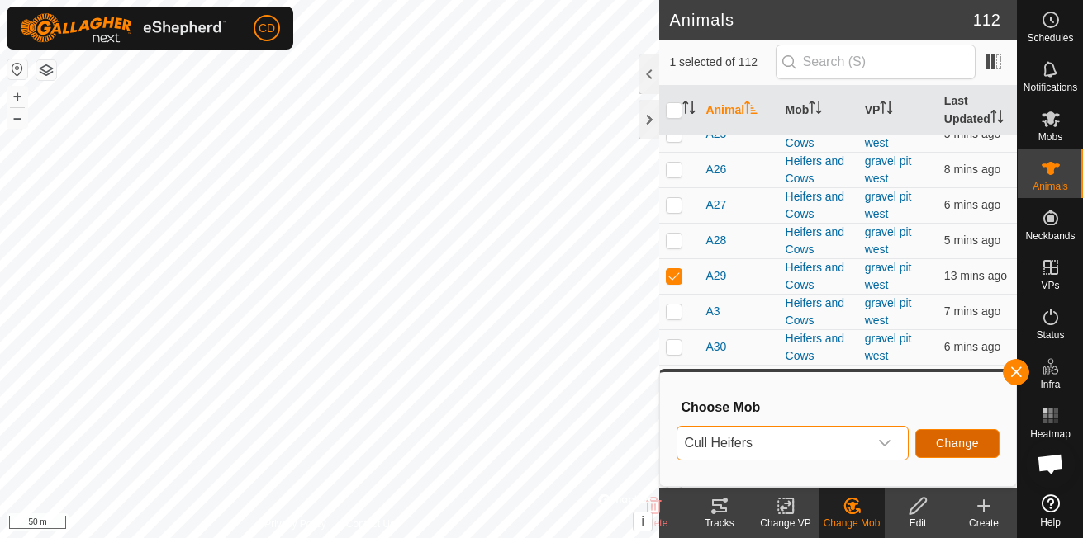
click at [951, 446] on span "Change" at bounding box center [957, 443] width 43 height 13
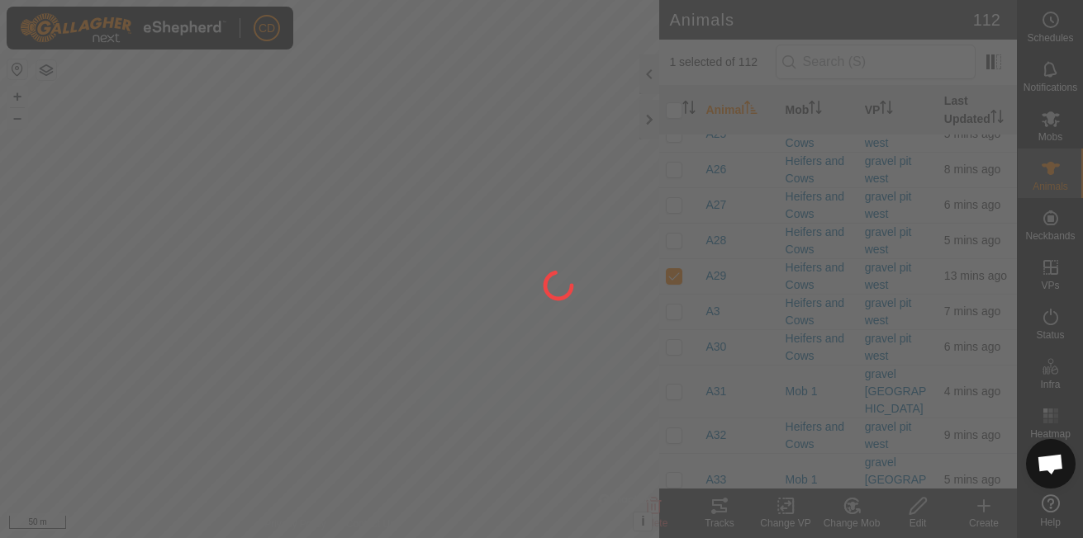
checkbox input "false"
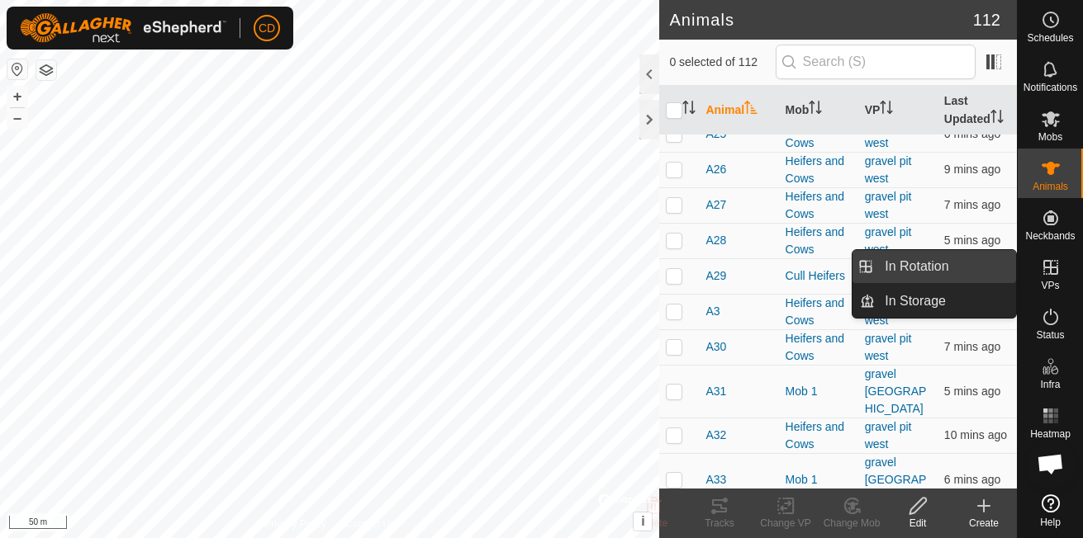
click at [935, 266] on link "In Rotation" at bounding box center [944, 266] width 141 height 33
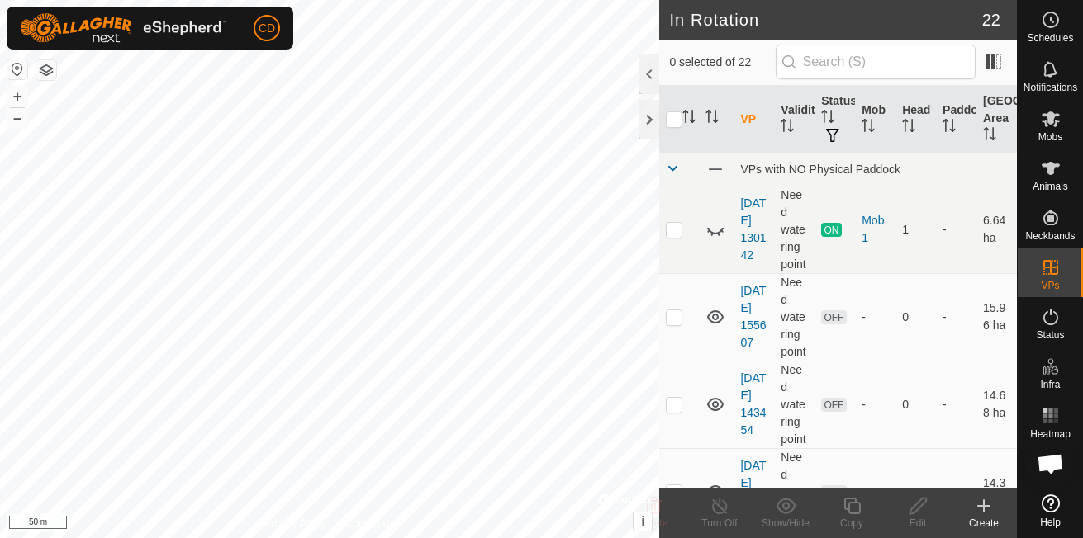
click at [986, 519] on div "Create" at bounding box center [983, 523] width 66 height 15
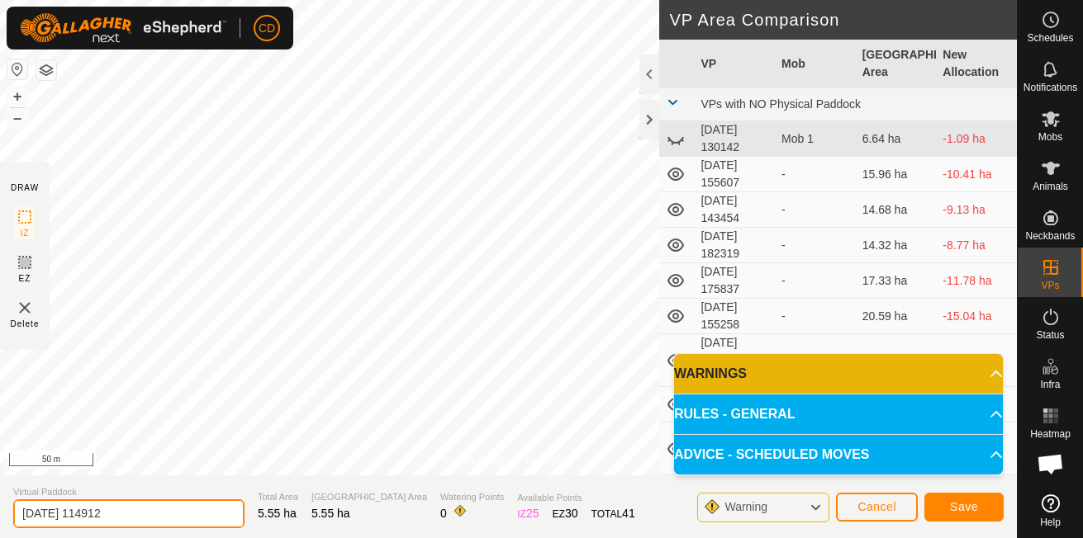
drag, startPoint x: 127, startPoint y: 512, endPoint x: -42, endPoint y: 400, distance: 203.1
click at [0, 400] on html "CD Schedules Notifications Mobs Animals Neckbands VPs Status Infra Heatmap Help…" at bounding box center [541, 269] width 1083 height 538
type input "Holding pdk"
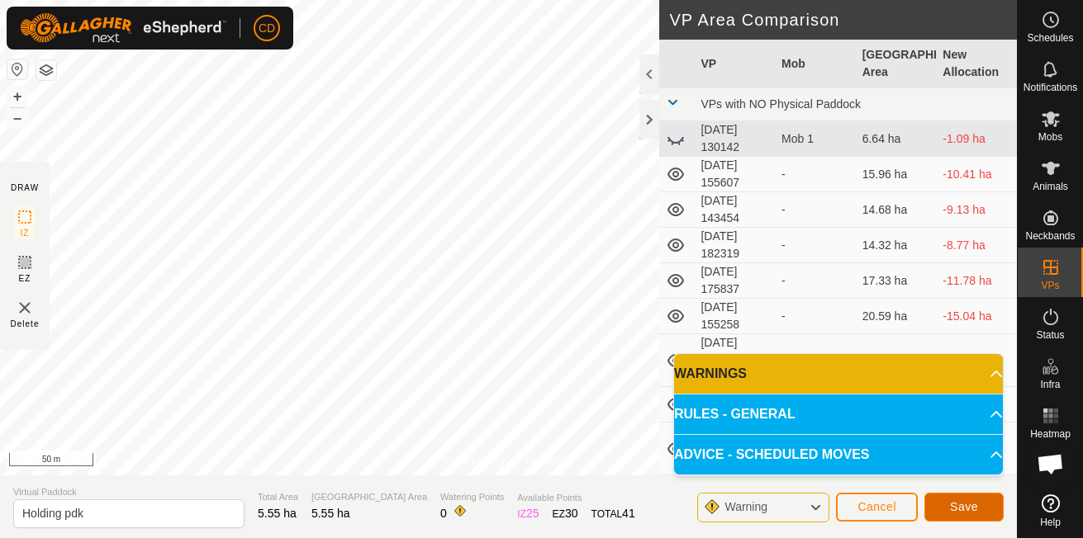
click at [949, 502] on button "Save" at bounding box center [963, 507] width 79 height 29
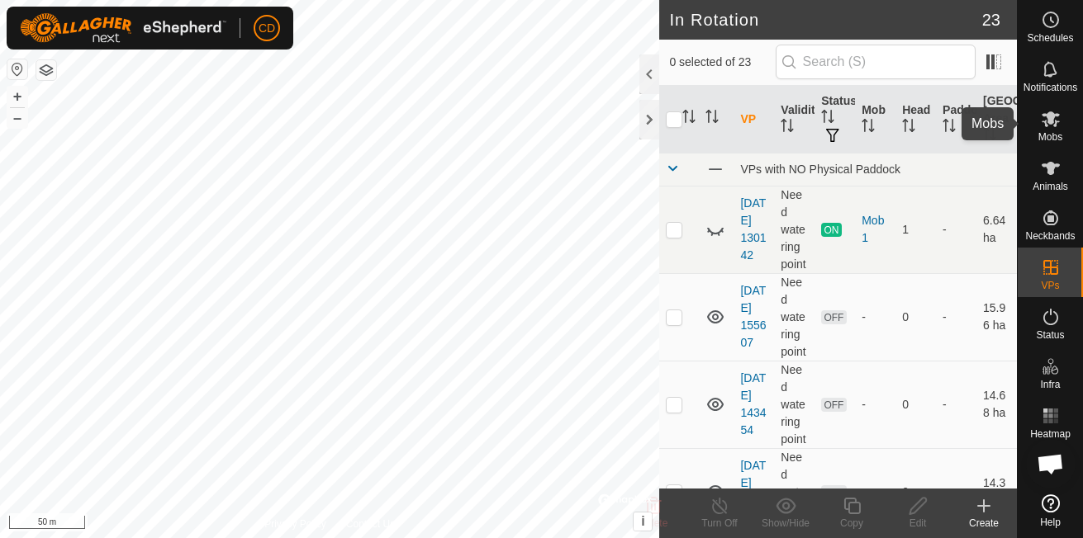
click at [1045, 130] on es-mob-svg-icon at bounding box center [1051, 119] width 30 height 26
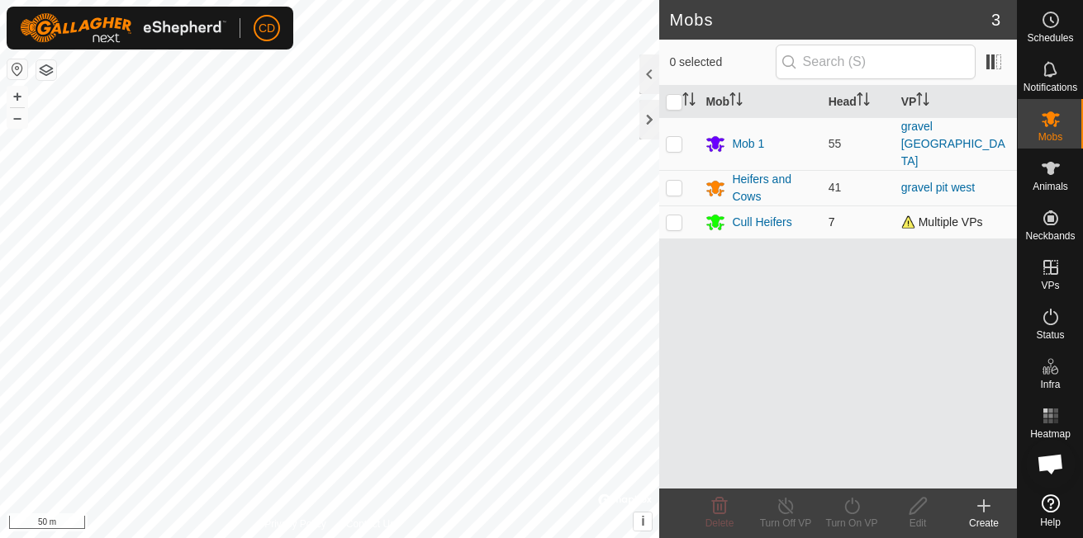
click at [678, 216] on p-checkbox at bounding box center [674, 222] width 17 height 13
checkbox input "true"
click at [848, 510] on icon at bounding box center [851, 506] width 21 height 20
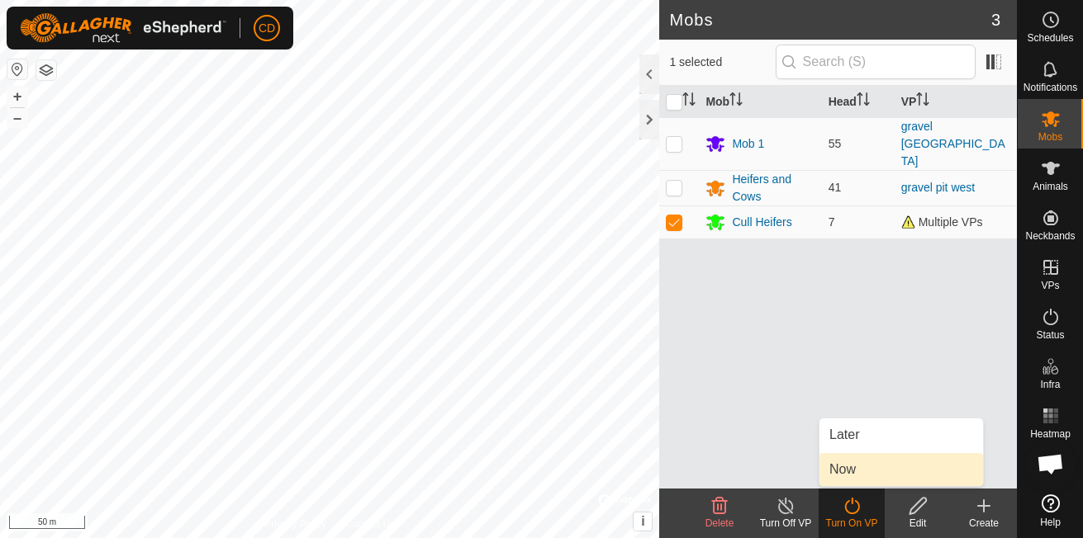
click at [862, 469] on link "Now" at bounding box center [901, 469] width 164 height 33
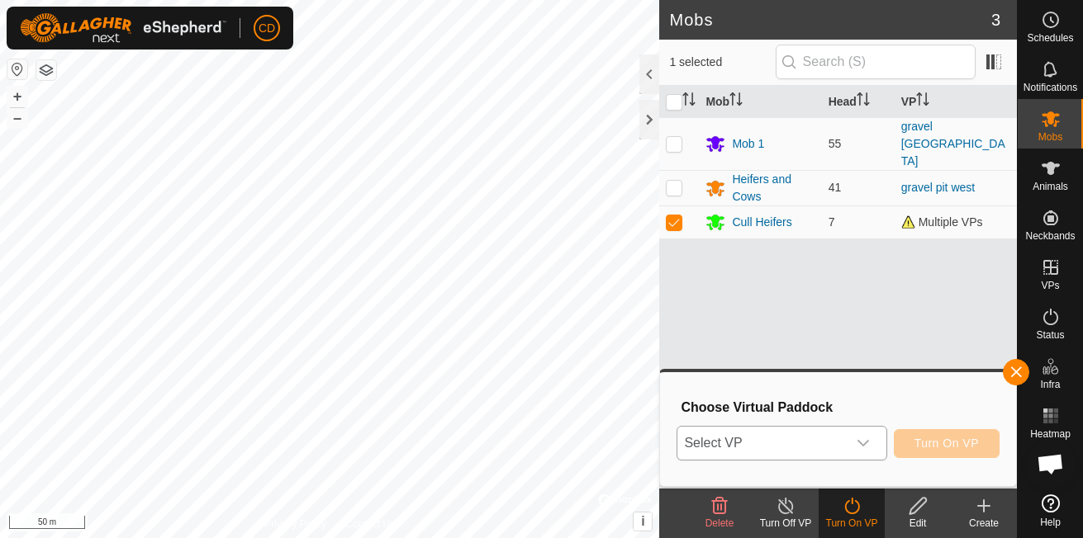
click at [821, 438] on span "Select VP" at bounding box center [761, 443] width 168 height 33
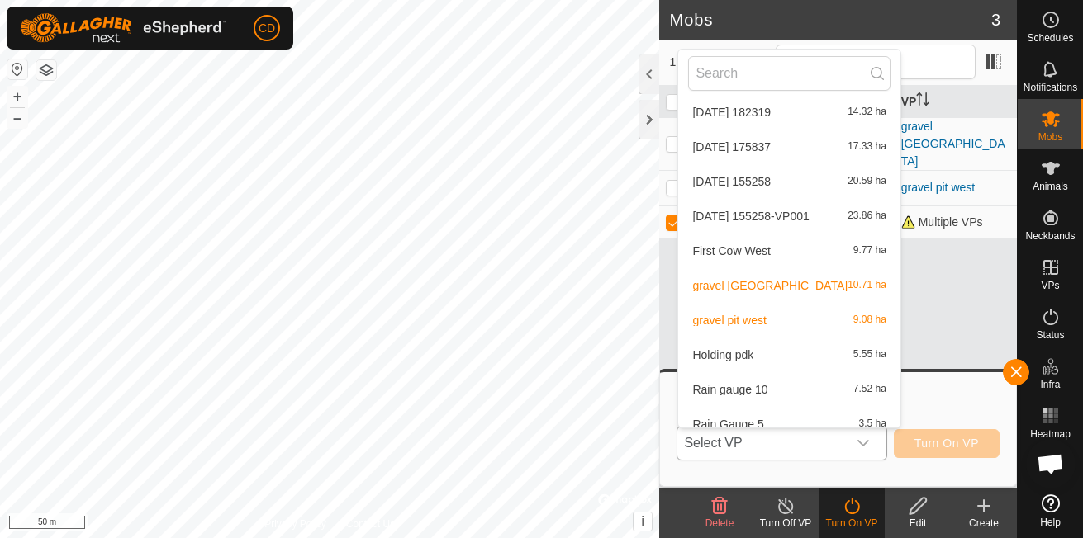
scroll to position [165, 0]
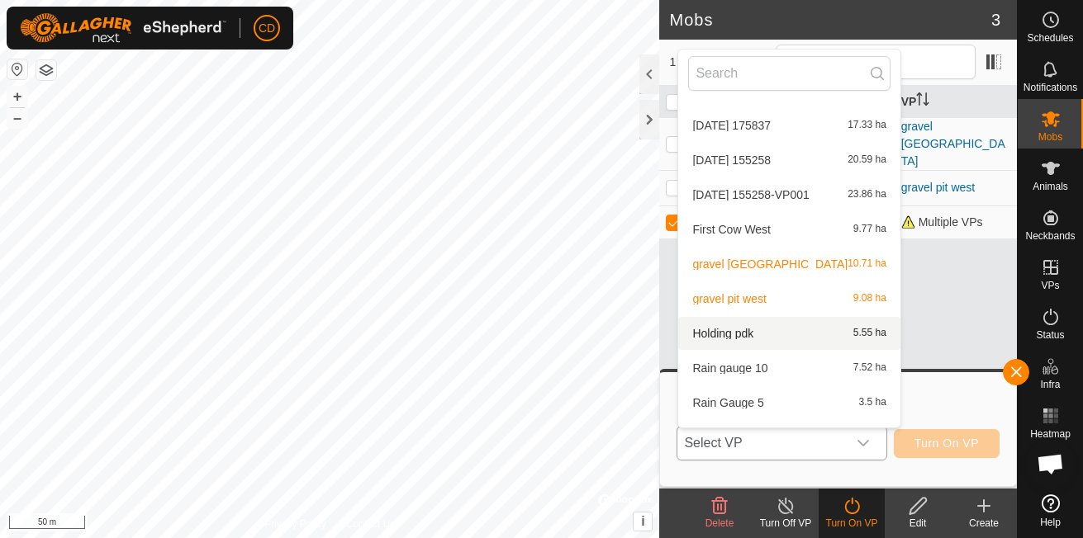
click at [760, 329] on li "Holding pdk 5.55 ha" at bounding box center [788, 333] width 221 height 33
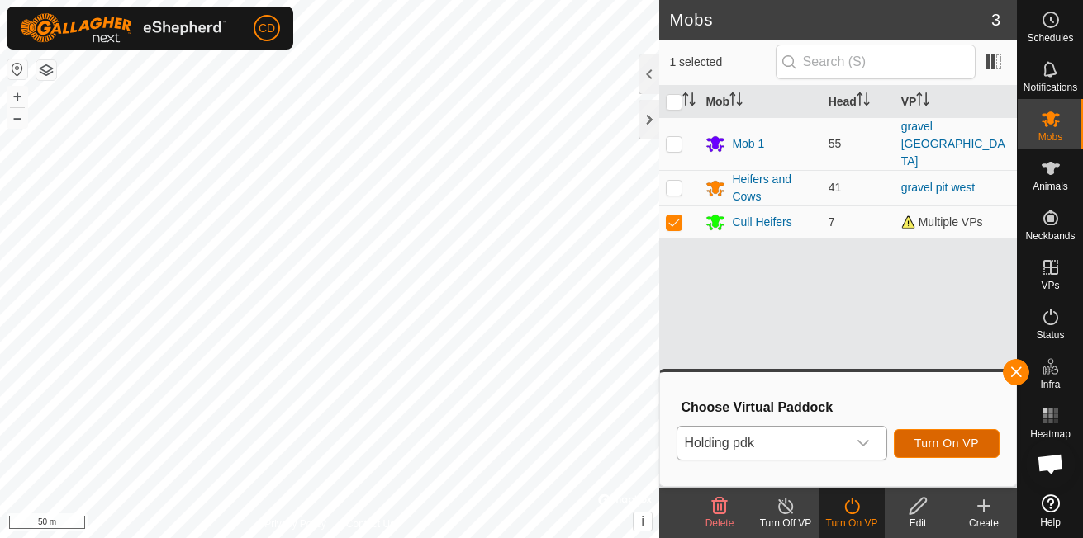
click at [952, 444] on span "Turn On VP" at bounding box center [946, 443] width 64 height 13
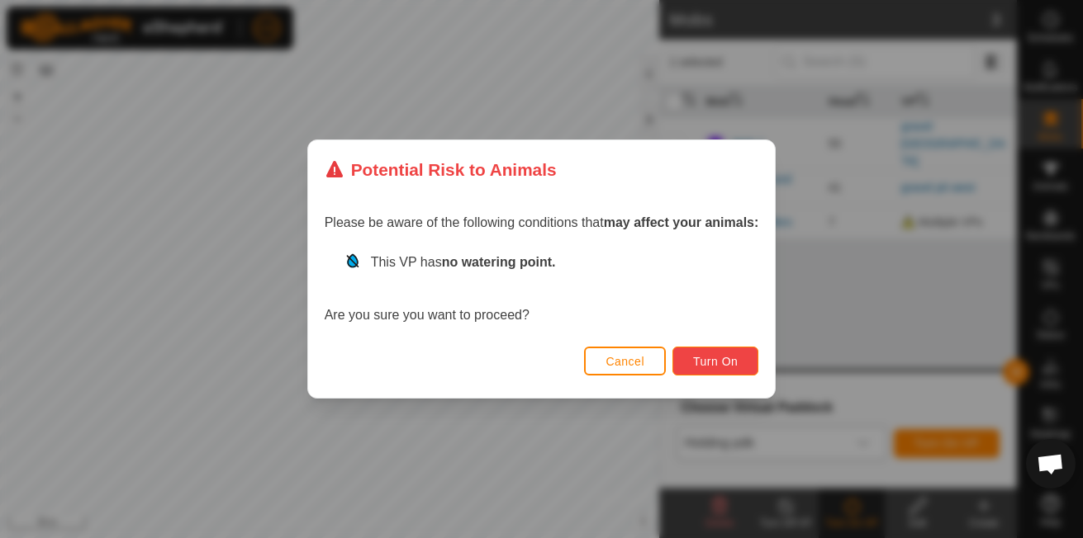
click at [728, 359] on span "Turn On" at bounding box center [715, 361] width 45 height 13
